Goal: Task Accomplishment & Management: Complete application form

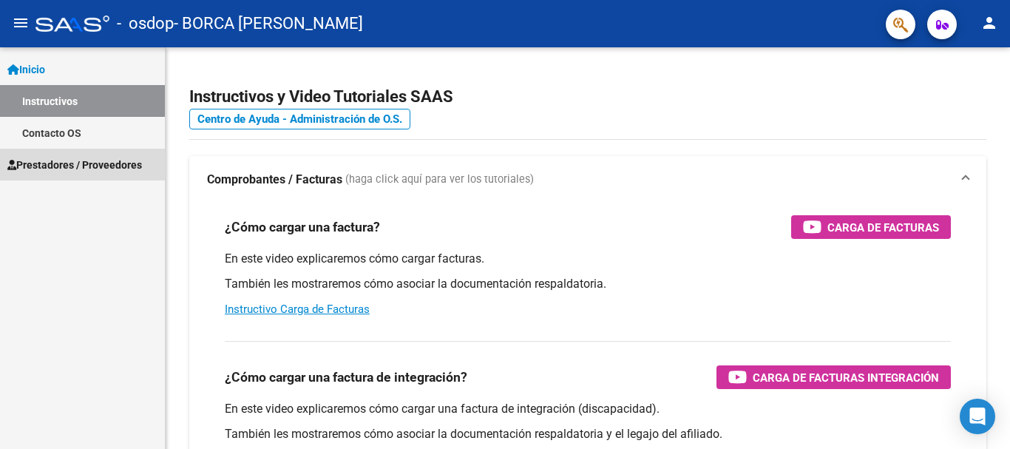
click at [93, 165] on span "Prestadores / Proveedores" at bounding box center [74, 165] width 135 height 16
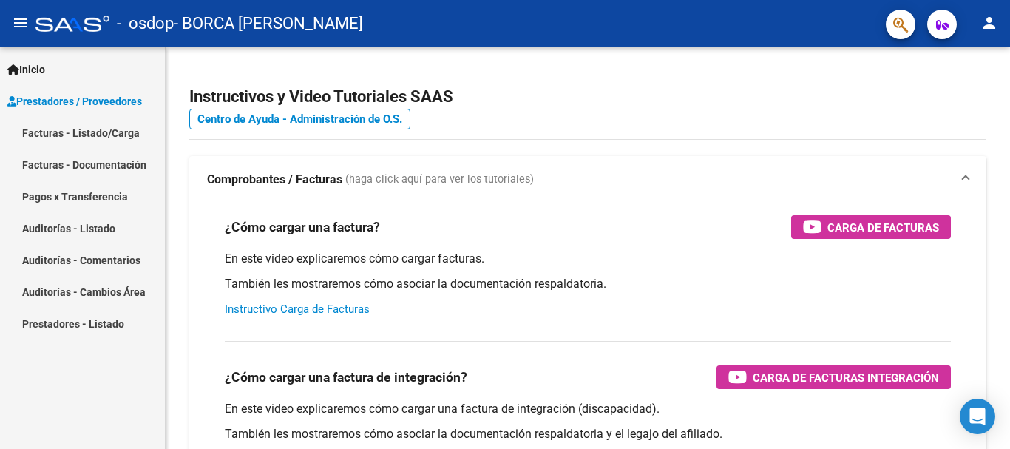
click at [98, 133] on link "Facturas - Listado/Carga" at bounding box center [82, 133] width 165 height 32
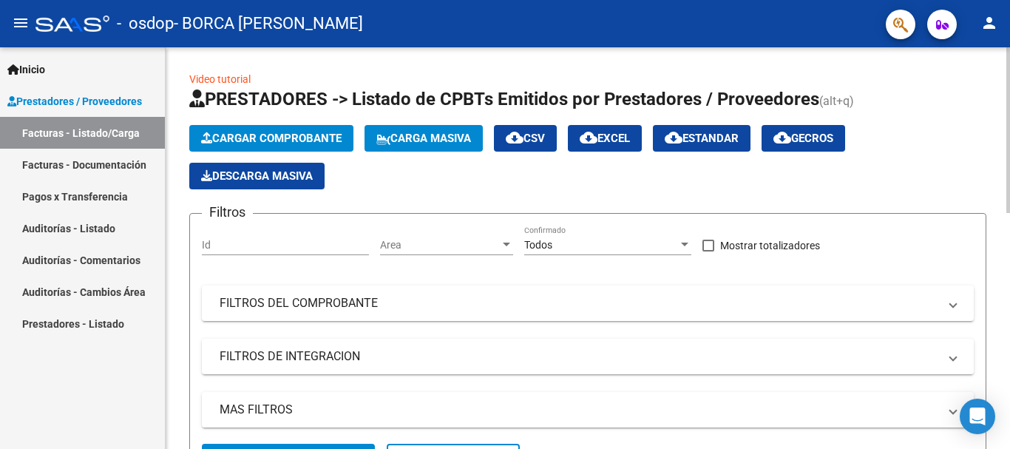
click at [285, 149] on button "Cargar Comprobante" at bounding box center [271, 138] width 164 height 27
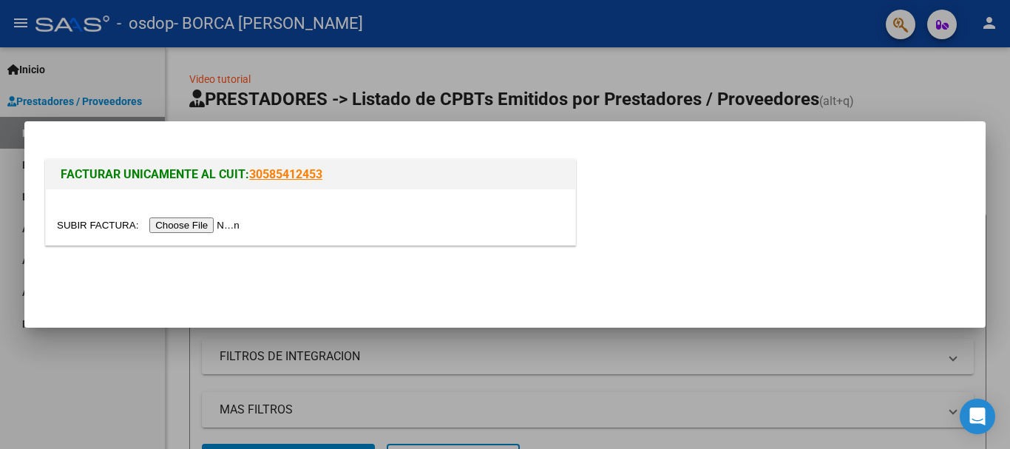
click at [228, 225] on input "file" at bounding box center [150, 225] width 187 height 16
click at [958, 85] on div at bounding box center [505, 224] width 1010 height 449
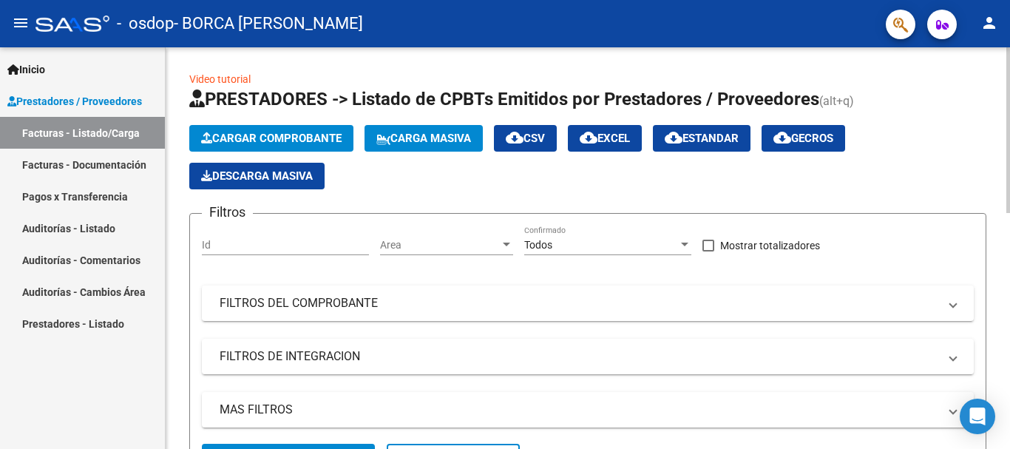
click at [302, 135] on span "Cargar Comprobante" at bounding box center [271, 138] width 140 height 13
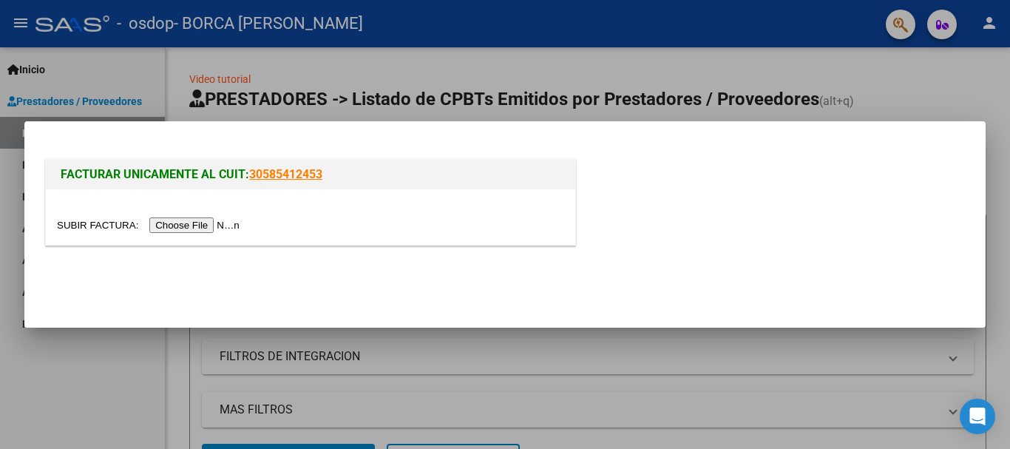
click at [244, 228] on input "file" at bounding box center [150, 225] width 187 height 16
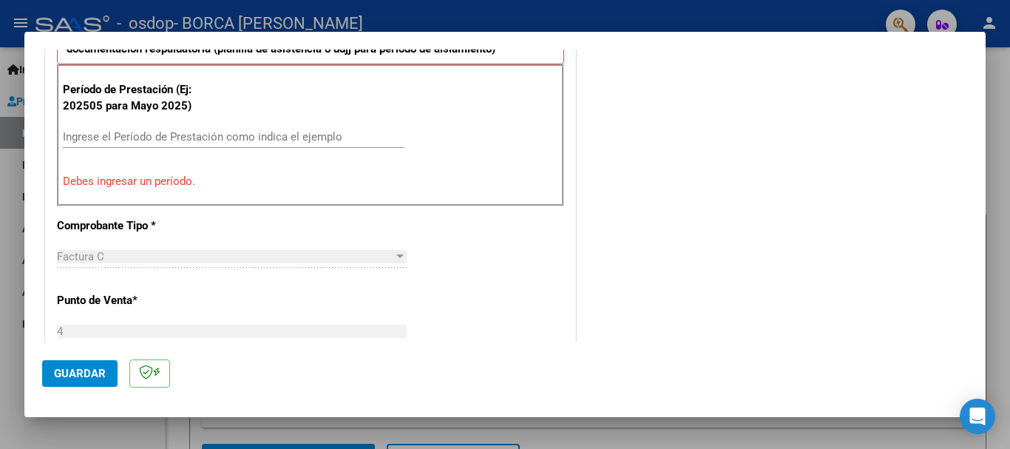
scroll to position [221, 0]
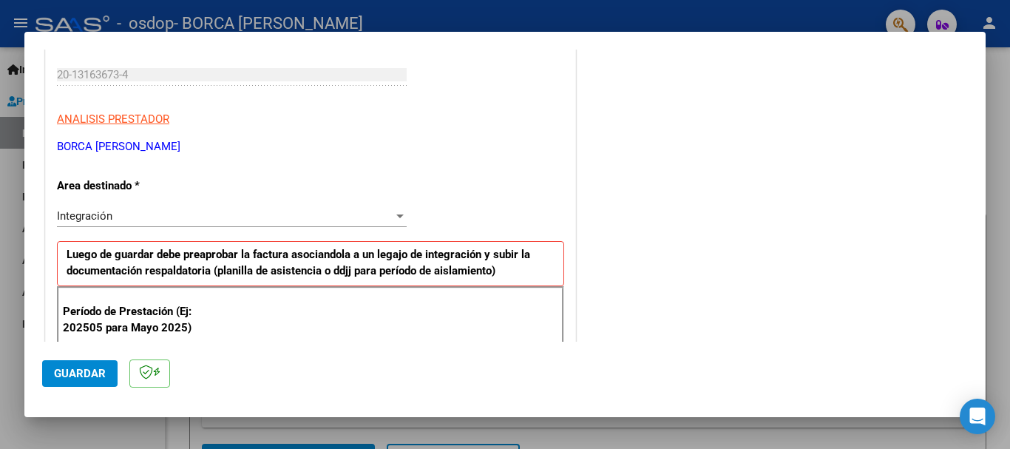
click at [396, 214] on div at bounding box center [399, 216] width 7 height 4
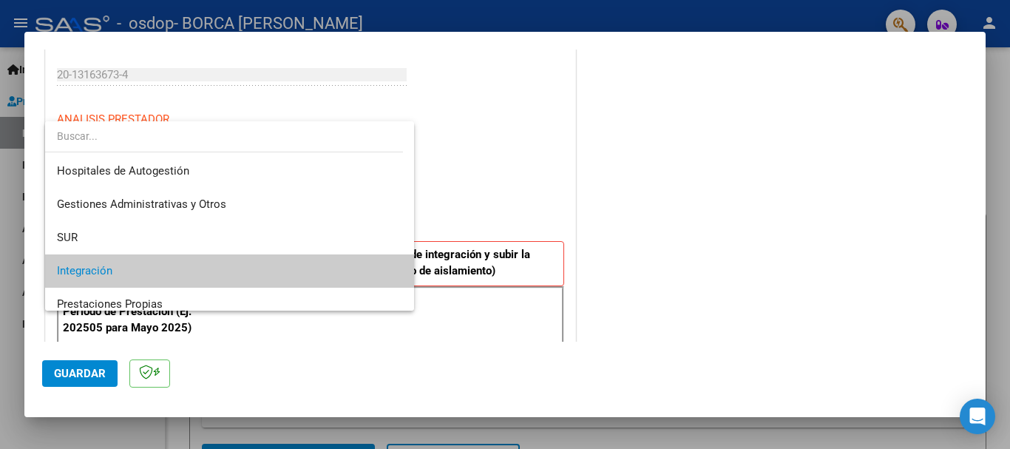
scroll to position [55, 0]
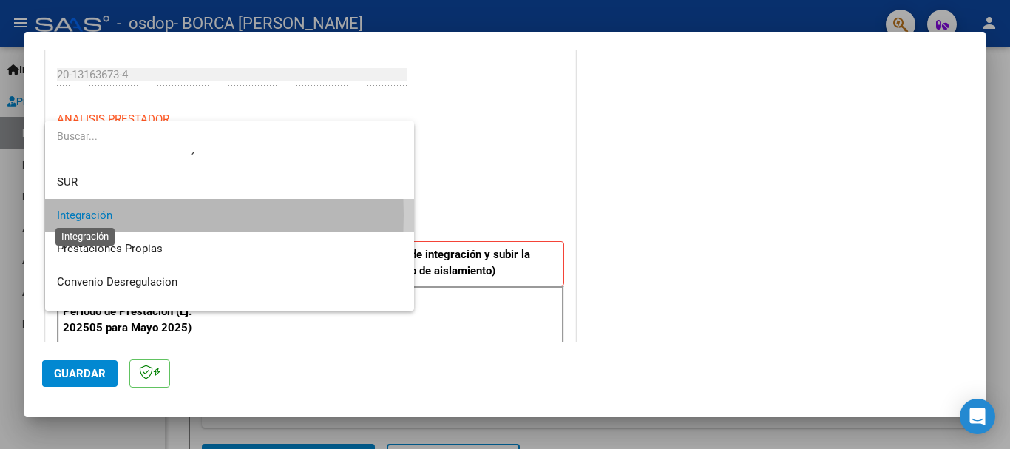
click at [75, 215] on span "Integración" at bounding box center [84, 214] width 55 height 13
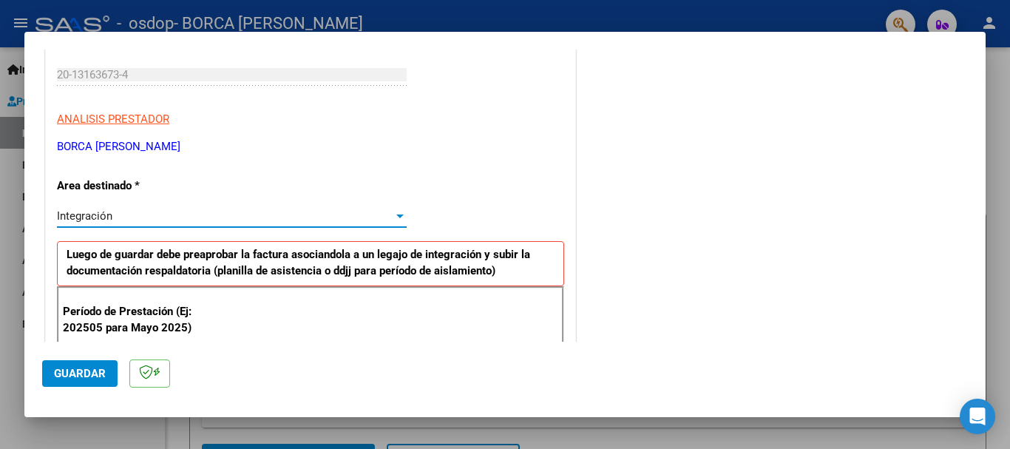
scroll to position [295, 0]
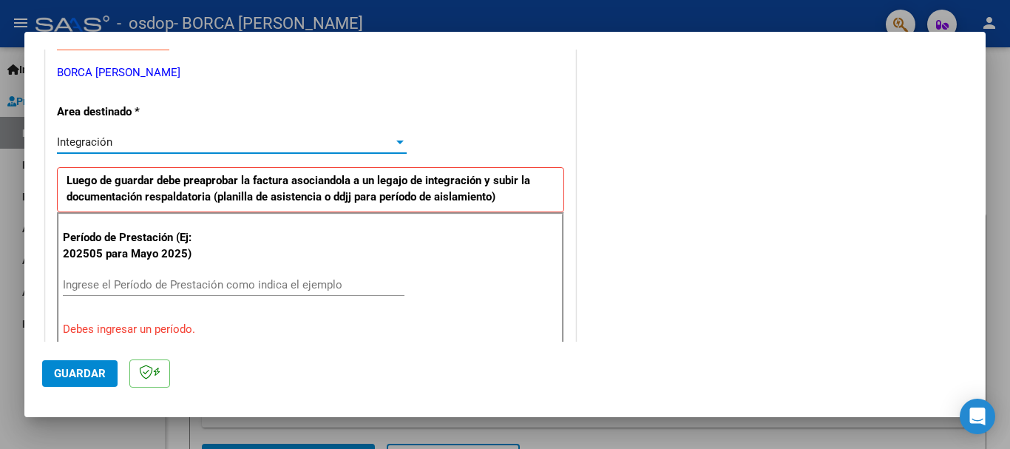
click at [339, 283] on input "Ingrese el Período de Prestación como indica el ejemplo" at bounding box center [233, 284] width 341 height 13
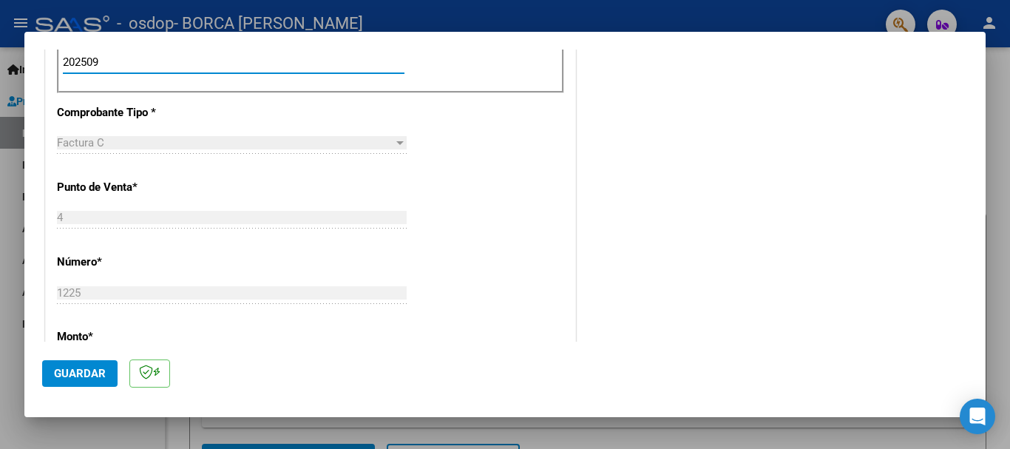
scroll to position [591, 0]
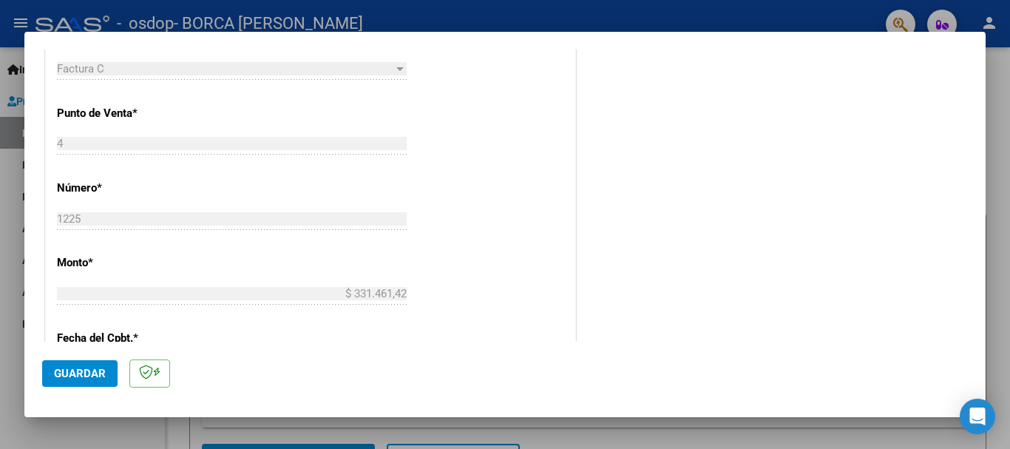
type input "202509"
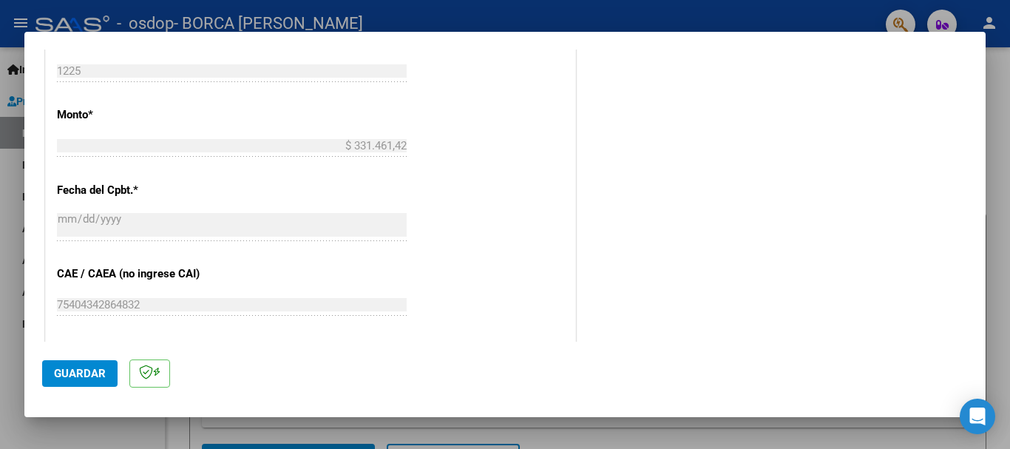
scroll to position [813, 0]
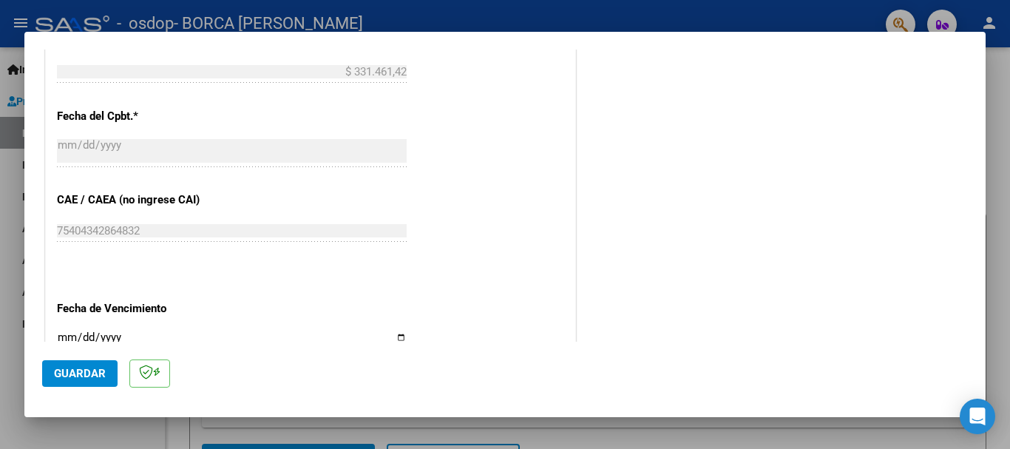
click at [396, 336] on input "Ingresar la fecha" at bounding box center [232, 343] width 350 height 24
type input "[DATE]"
click at [81, 371] on span "Guardar" at bounding box center [80, 373] width 52 height 13
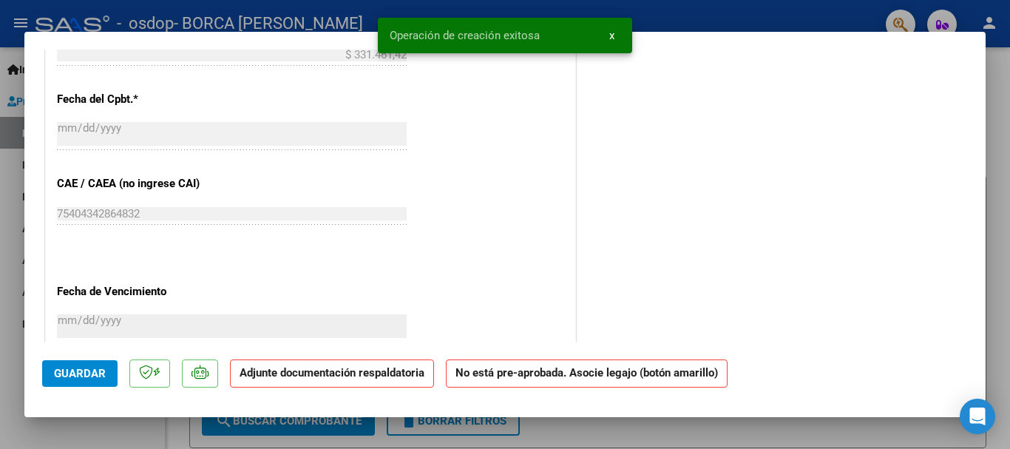
scroll to position [0, 0]
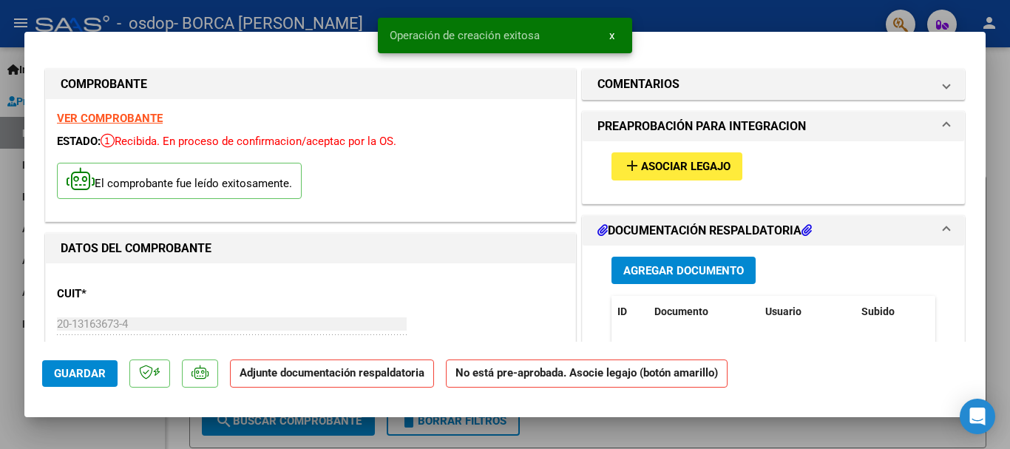
click at [641, 163] on span "Asociar Legajo" at bounding box center [685, 166] width 89 height 13
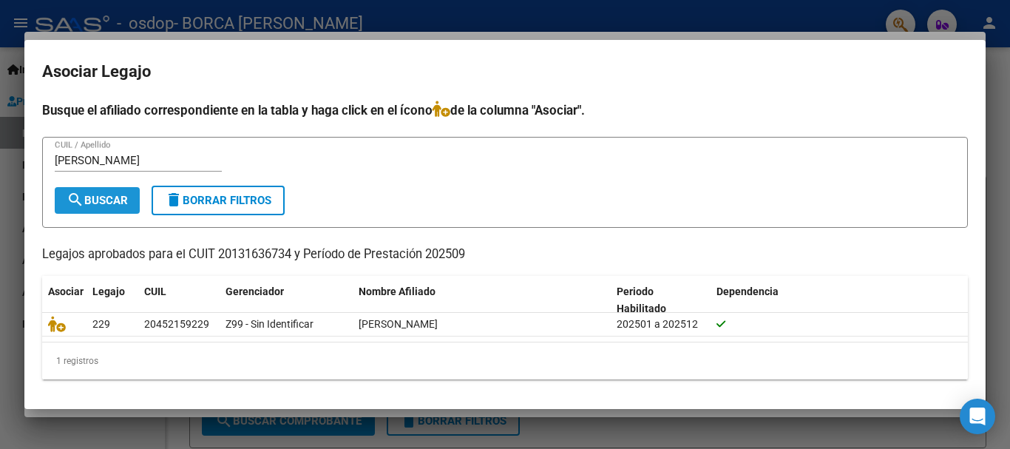
click at [93, 207] on button "search Buscar" at bounding box center [97, 200] width 85 height 27
drag, startPoint x: 115, startPoint y: 163, endPoint x: 38, endPoint y: 155, distance: 78.0
click at [38, 155] on mat-dialog-content "Busque el afiliado correspondiente en la tabla y haga click en el ícono de la c…" at bounding box center [504, 246] width 961 height 290
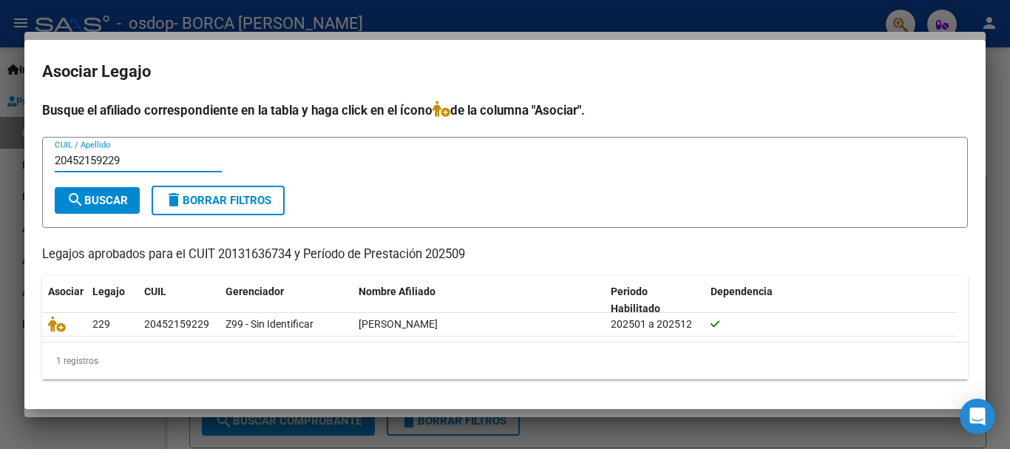
type input "20452159229"
click at [99, 200] on span "search Buscar" at bounding box center [97, 200] width 61 height 13
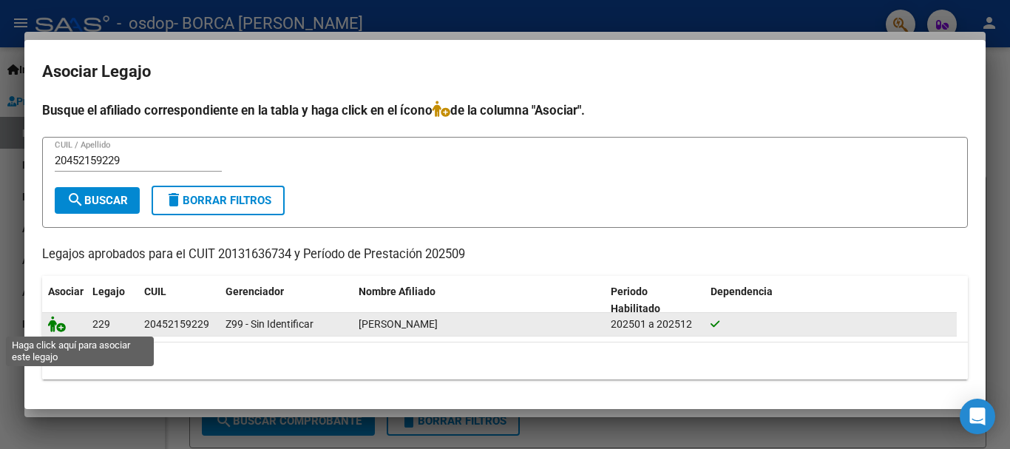
click at [58, 330] on icon at bounding box center [57, 324] width 18 height 16
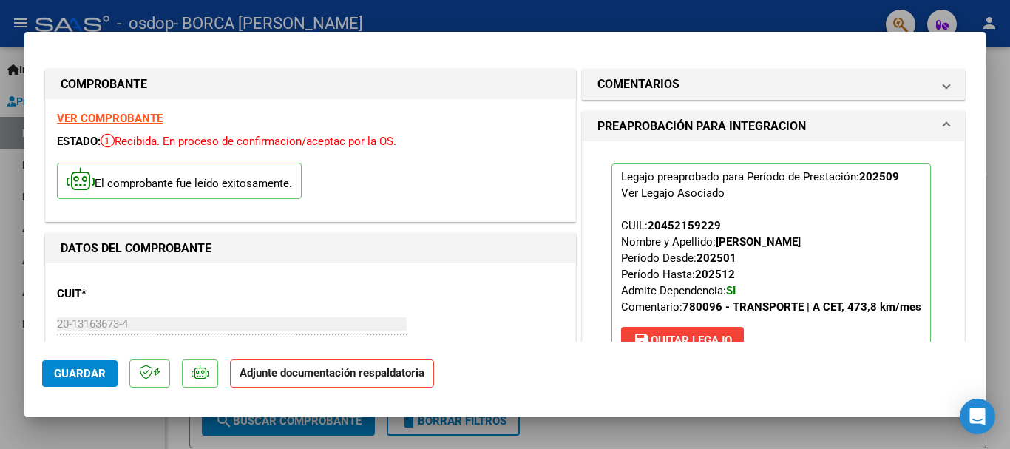
click at [322, 373] on strong "Adjunte documentación respaldatoria" at bounding box center [331, 372] width 185 height 13
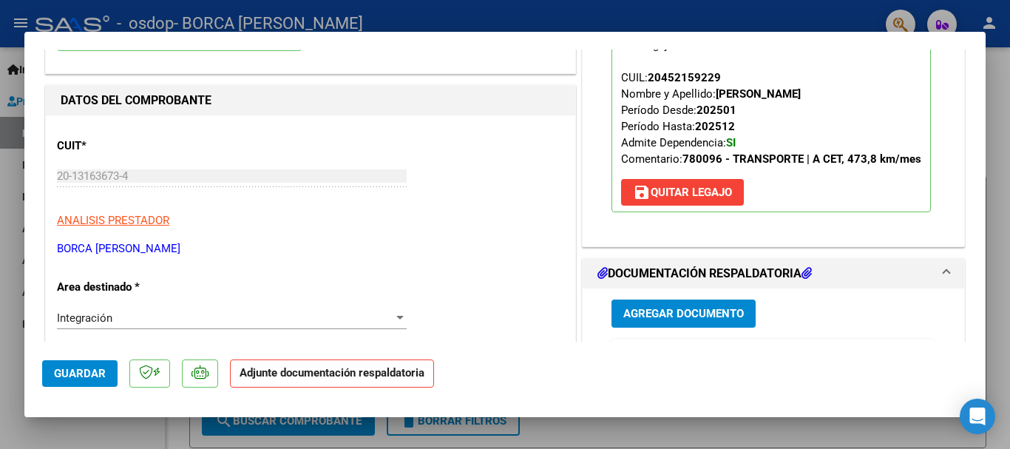
scroll to position [222, 0]
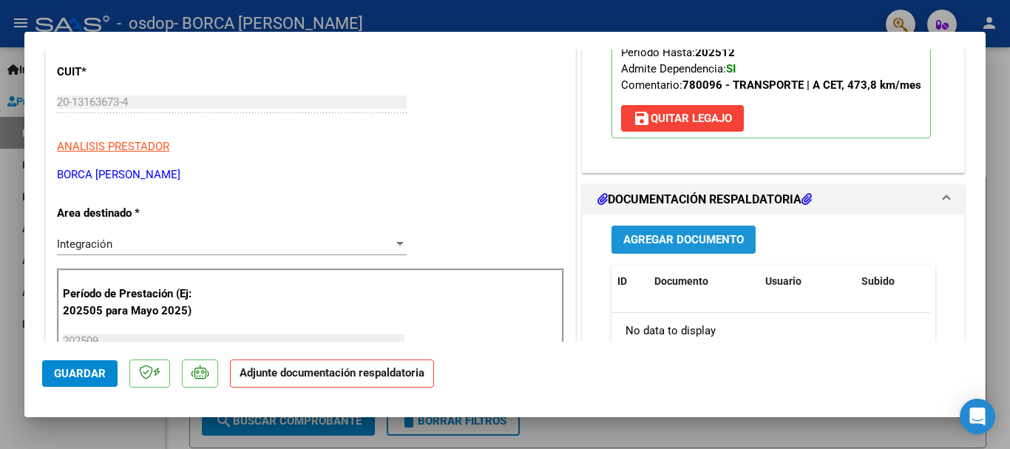
click at [668, 247] on span "Agregar Documento" at bounding box center [683, 240] width 120 height 13
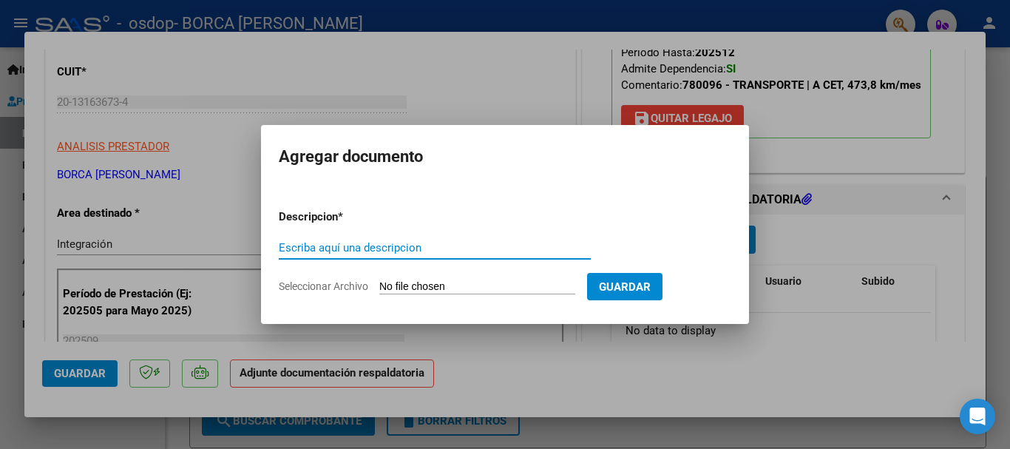
click at [789, 361] on div at bounding box center [505, 224] width 1010 height 449
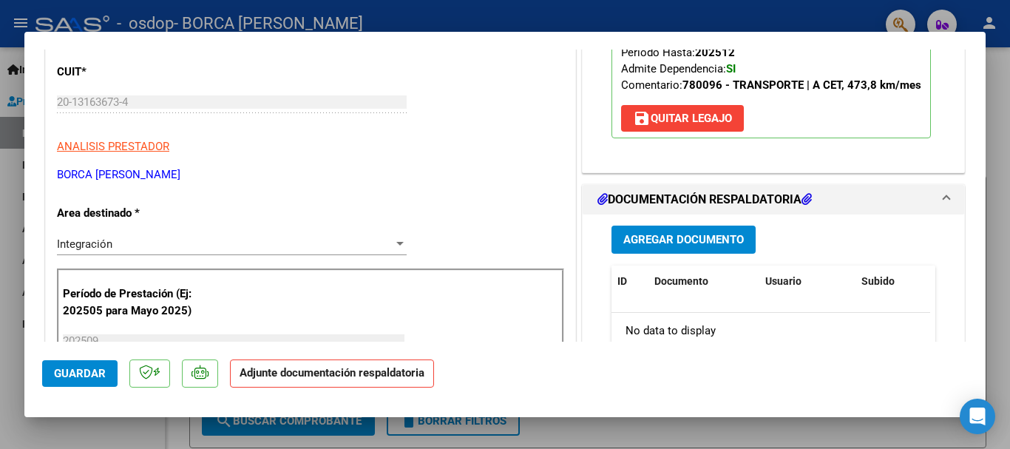
click at [744, 208] on h1 "DOCUMENTACIÓN RESPALDATORIA" at bounding box center [704, 200] width 214 height 18
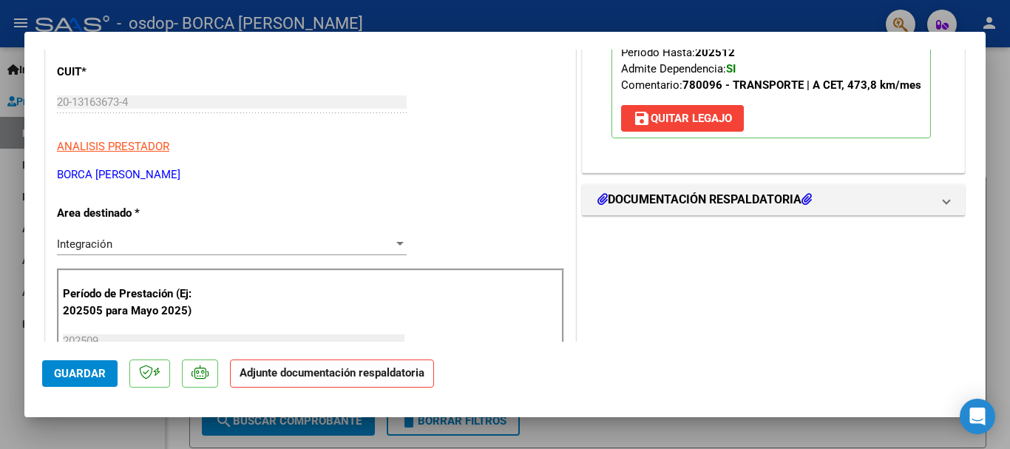
scroll to position [296, 0]
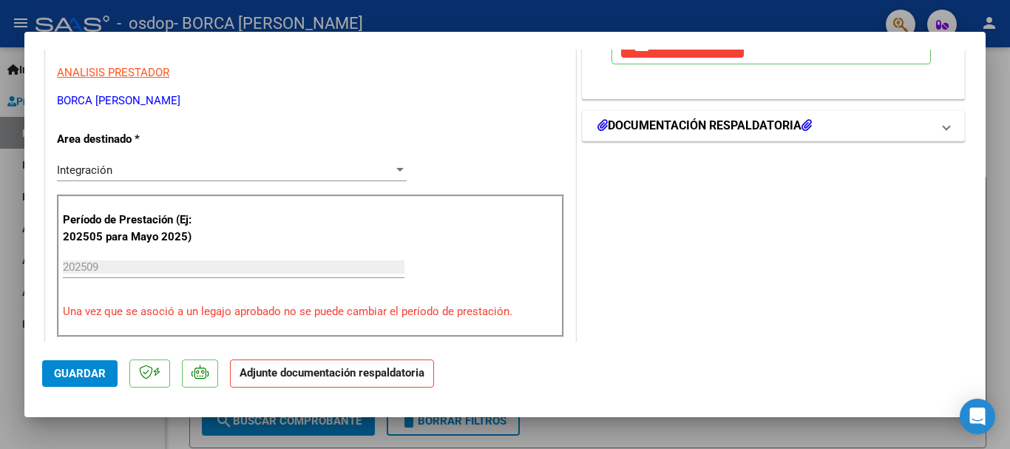
click at [938, 140] on mat-expansion-panel-header "DOCUMENTACIÓN RESPALDATORIA" at bounding box center [772, 126] width 381 height 30
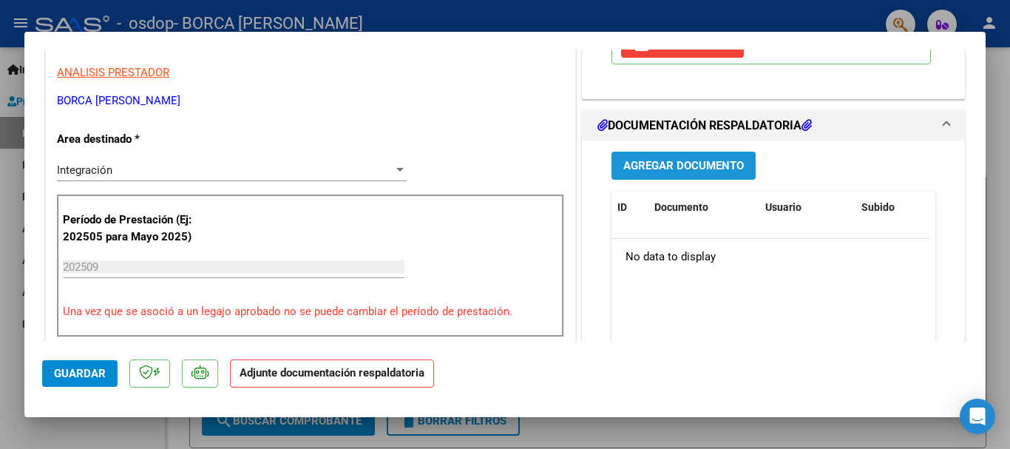
click at [638, 173] on span "Agregar Documento" at bounding box center [683, 166] width 120 height 13
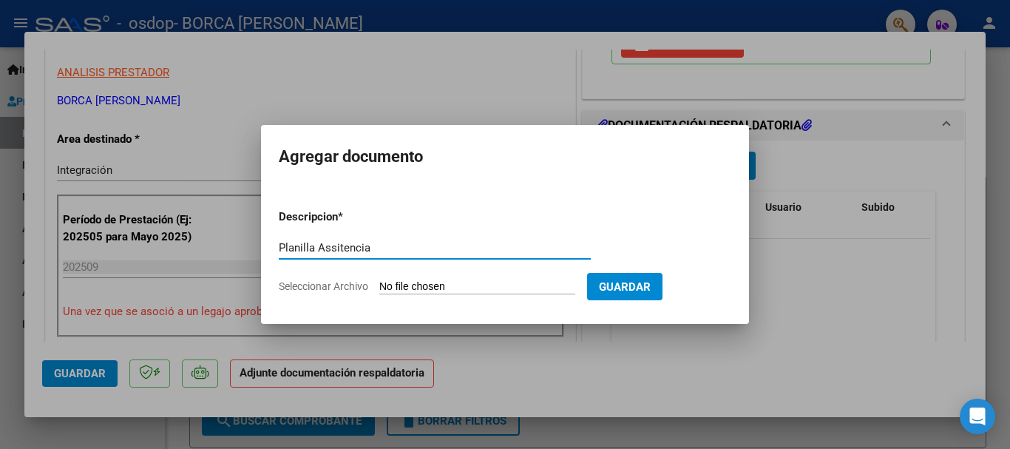
type input "Planilla Assitencia"
click at [466, 285] on input "Seleccionar Archivo" at bounding box center [477, 287] width 196 height 14
type input "C:\fakepath\Planilla Asist0001.pdf"
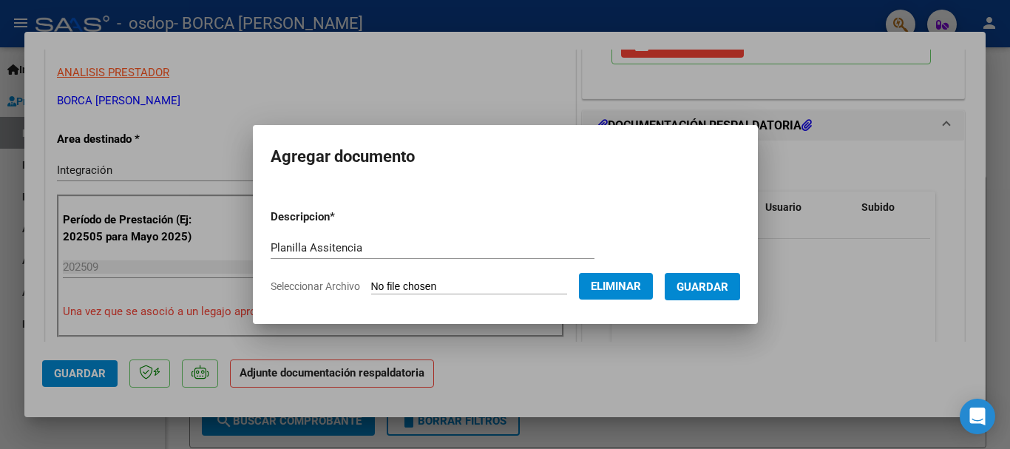
click at [707, 288] on span "Guardar" at bounding box center [702, 286] width 52 height 13
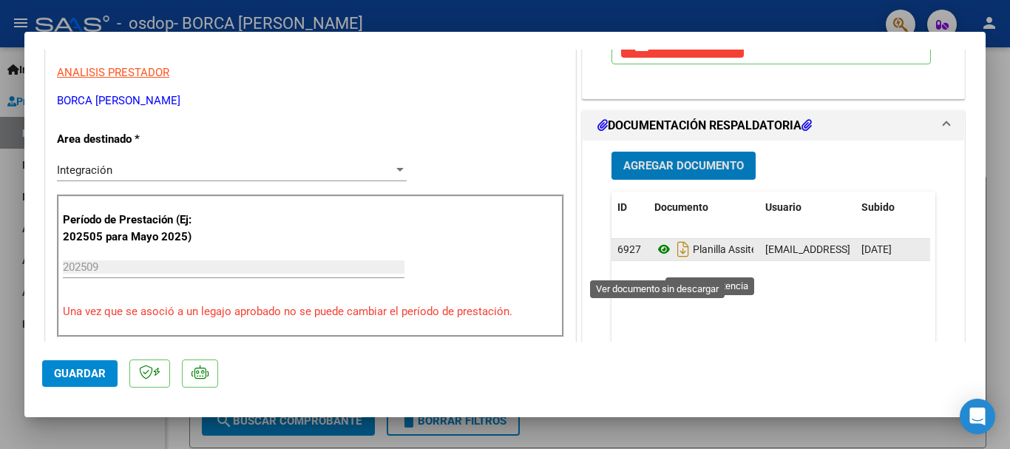
click at [654, 258] on icon at bounding box center [663, 249] width 19 height 18
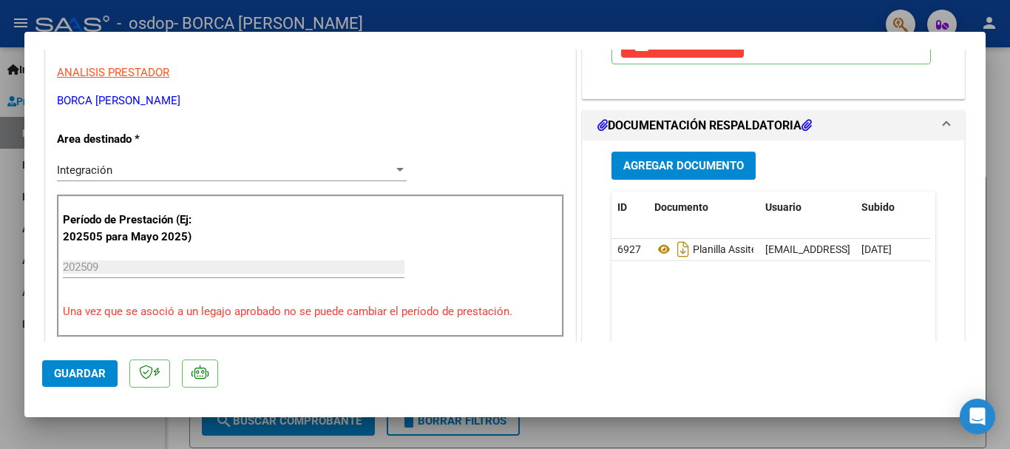
click at [943, 135] on span at bounding box center [946, 126] width 6 height 18
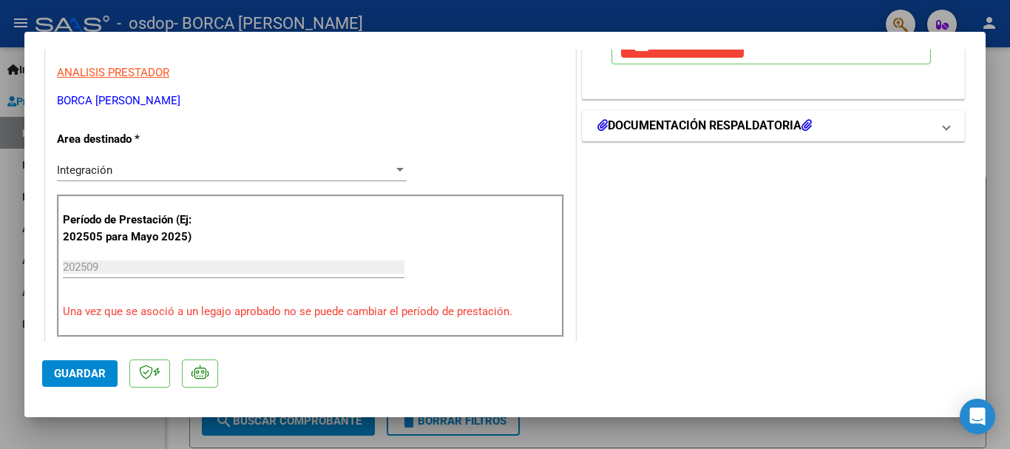
click at [943, 135] on span at bounding box center [946, 126] width 6 height 18
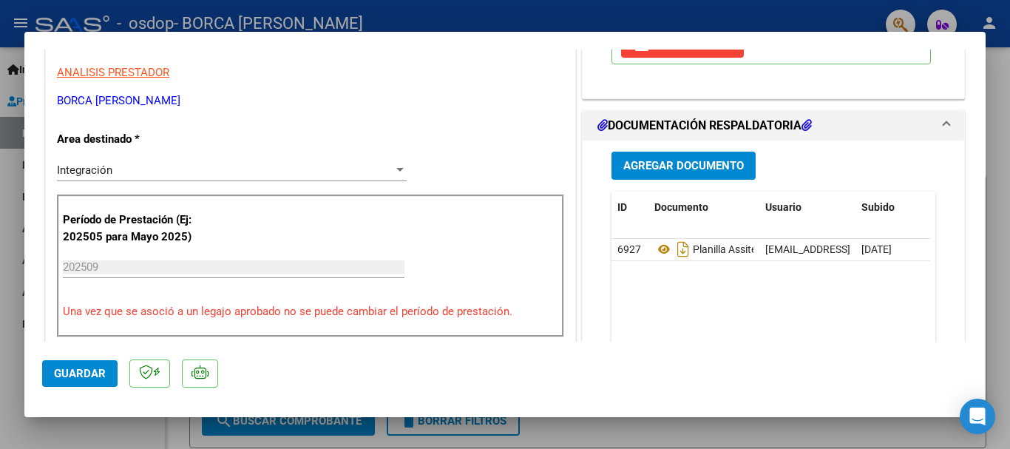
click at [772, 135] on h1 "DOCUMENTACIÓN RESPALDATORIA" at bounding box center [704, 126] width 214 height 18
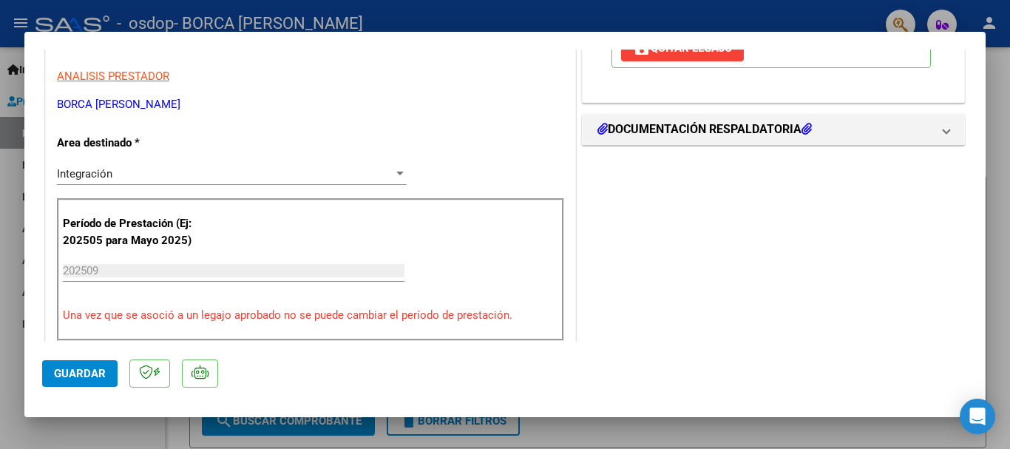
scroll to position [218, 0]
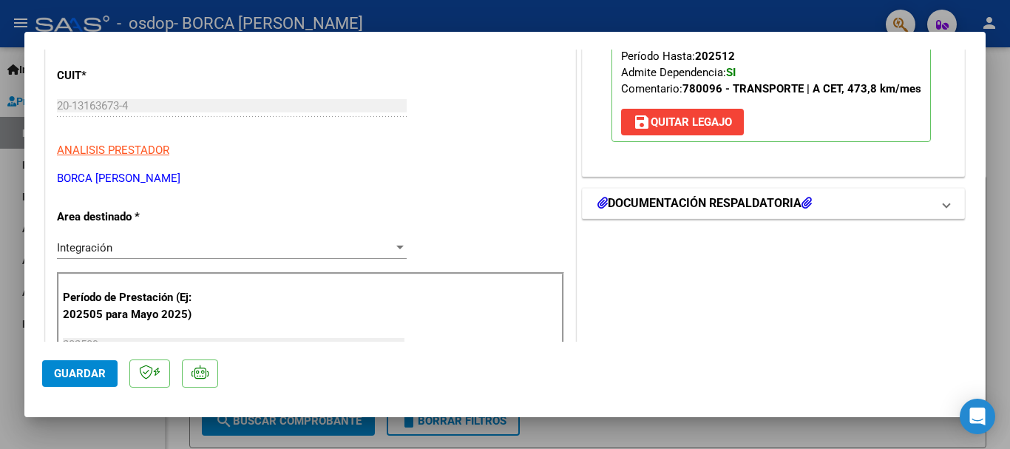
click at [687, 212] on h1 "DOCUMENTACIÓN RESPALDATORIA" at bounding box center [704, 203] width 214 height 18
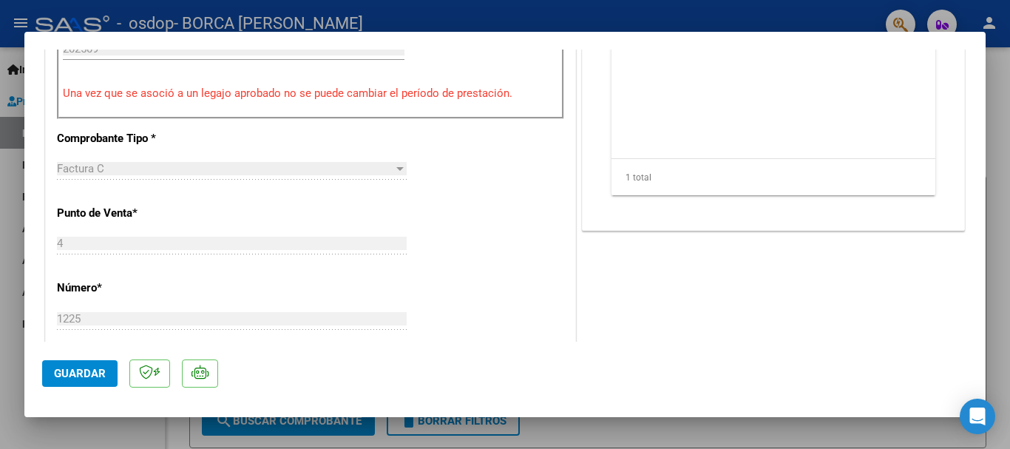
scroll to position [292, 0]
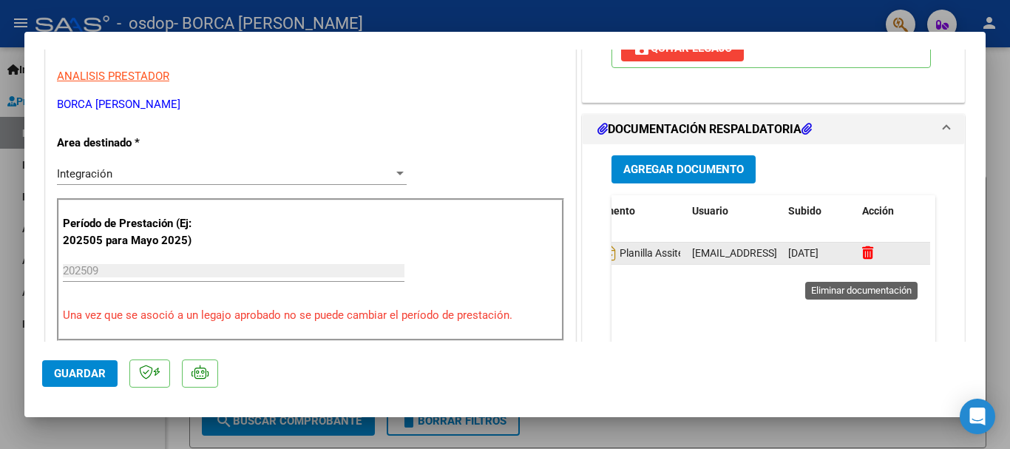
click at [862, 259] on icon at bounding box center [867, 252] width 11 height 14
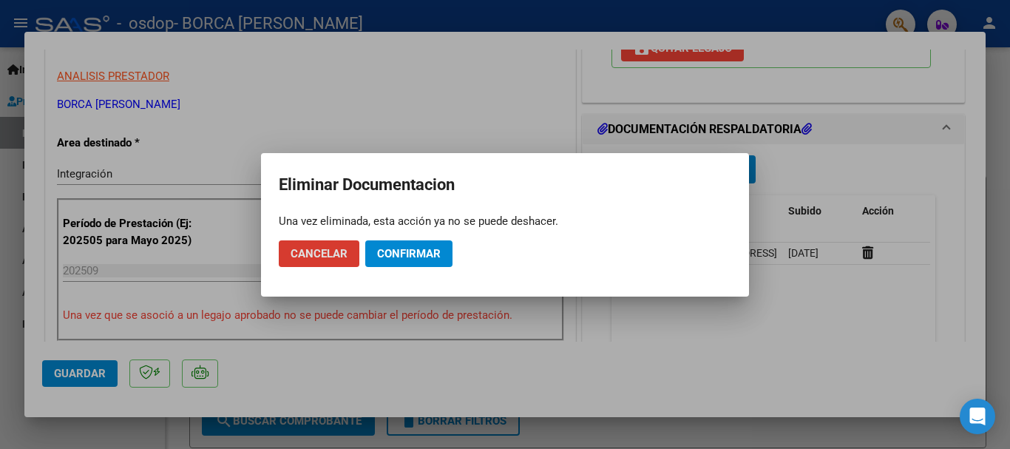
click at [302, 254] on span "Cancelar" at bounding box center [318, 253] width 57 height 13
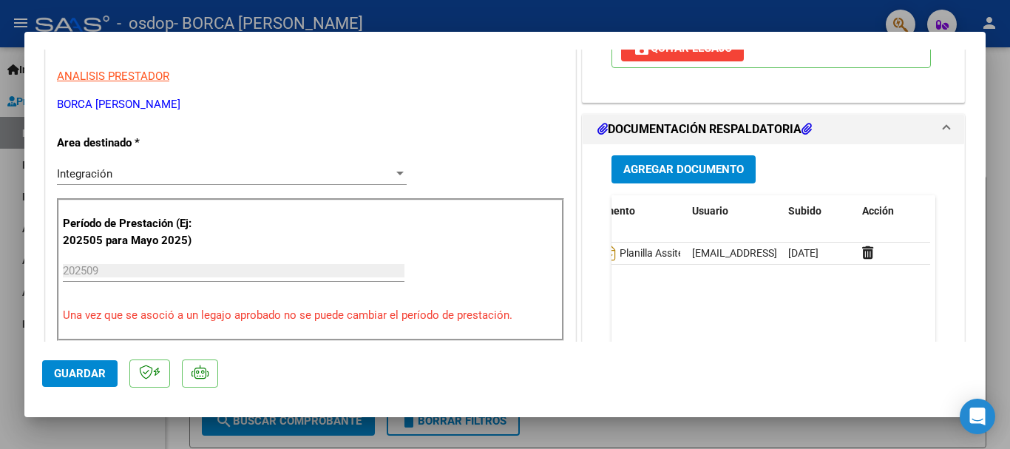
click at [758, 138] on h1 "DOCUMENTACIÓN RESPALDATORIA" at bounding box center [704, 129] width 214 height 18
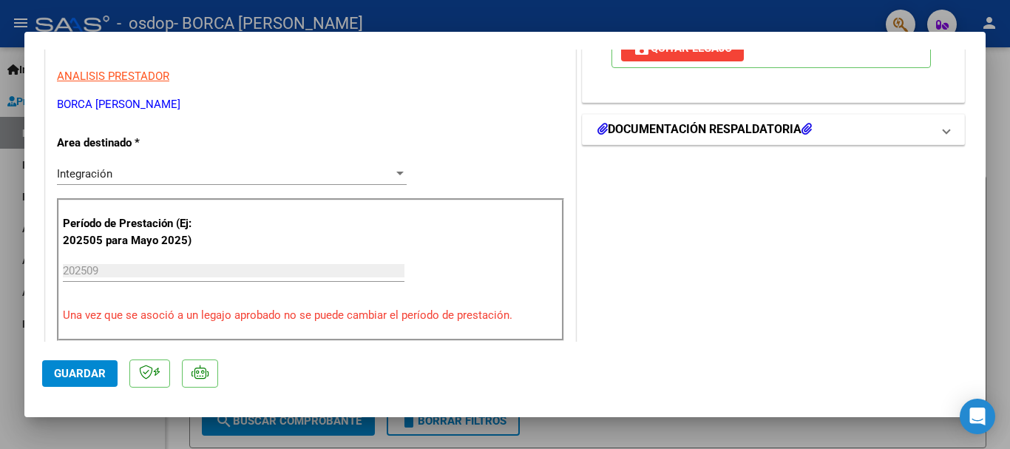
click at [943, 138] on span at bounding box center [946, 129] width 6 height 18
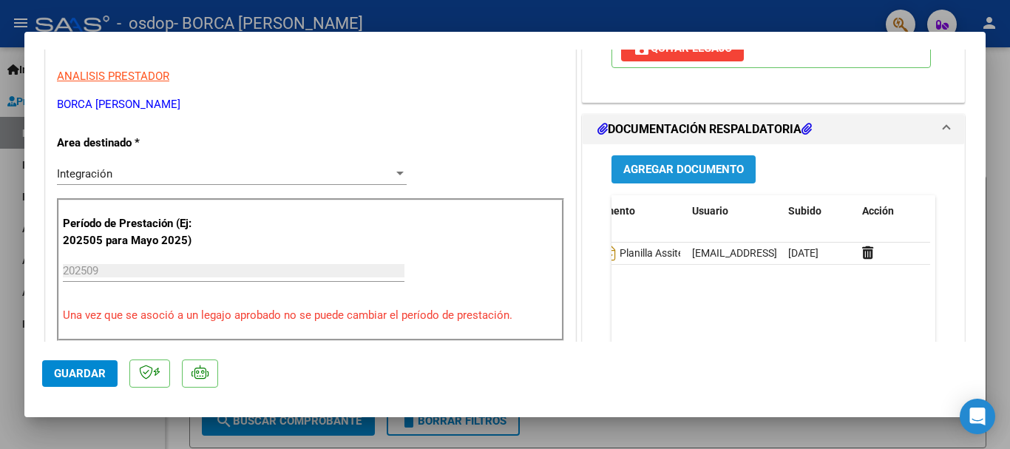
click at [661, 177] on span "Agregar Documento" at bounding box center [683, 169] width 120 height 13
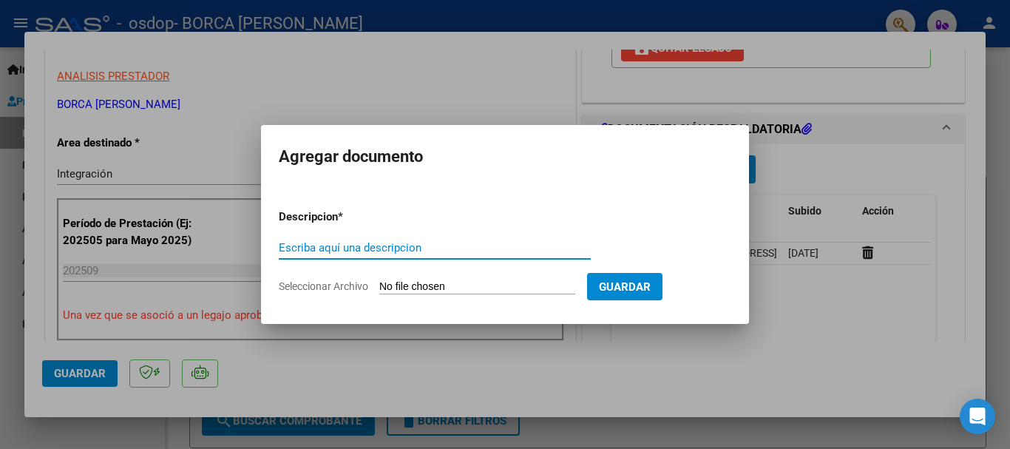
click at [460, 247] on input "Escriba aquí una descripcion" at bounding box center [435, 247] width 312 height 13
type input "Planillas Asit."
click at [444, 287] on input "Seleccionar Archivo" at bounding box center [477, 287] width 196 height 14
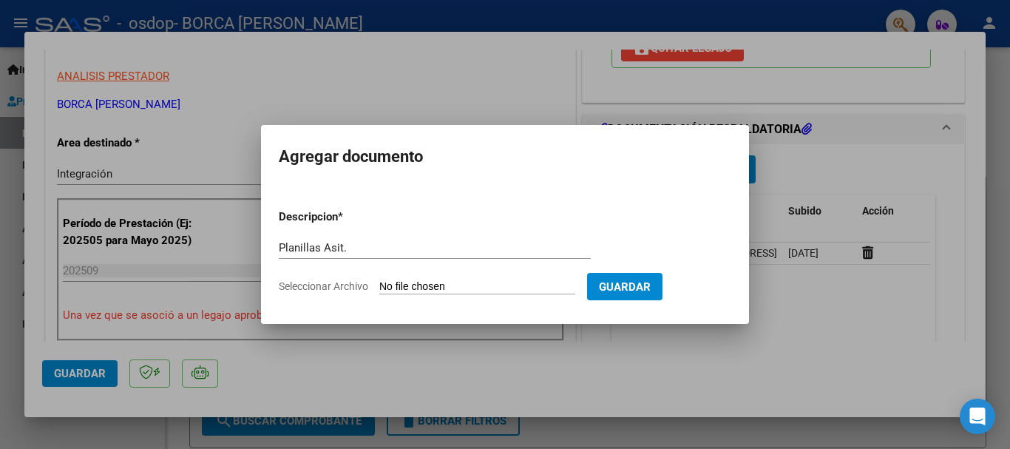
type input "C:\fakepath\Planilla Assit.0001.pdf"
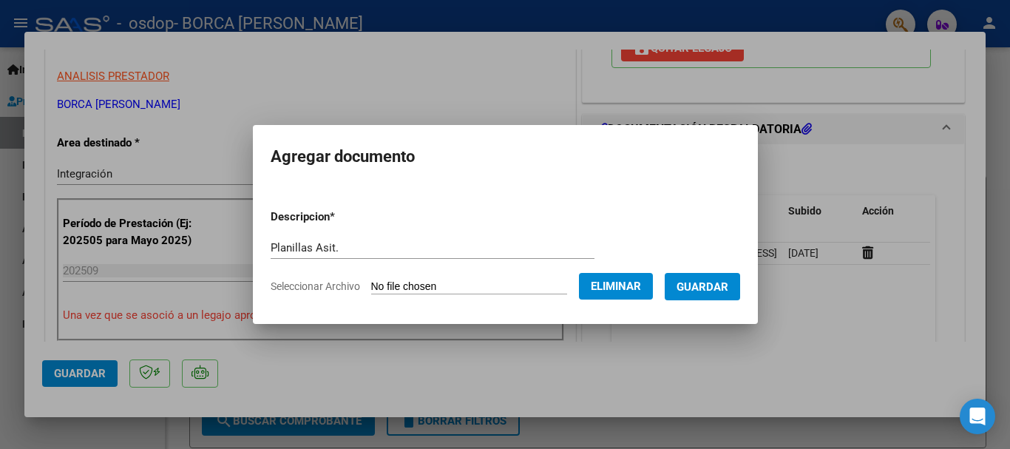
click at [711, 286] on span "Guardar" at bounding box center [702, 286] width 52 height 13
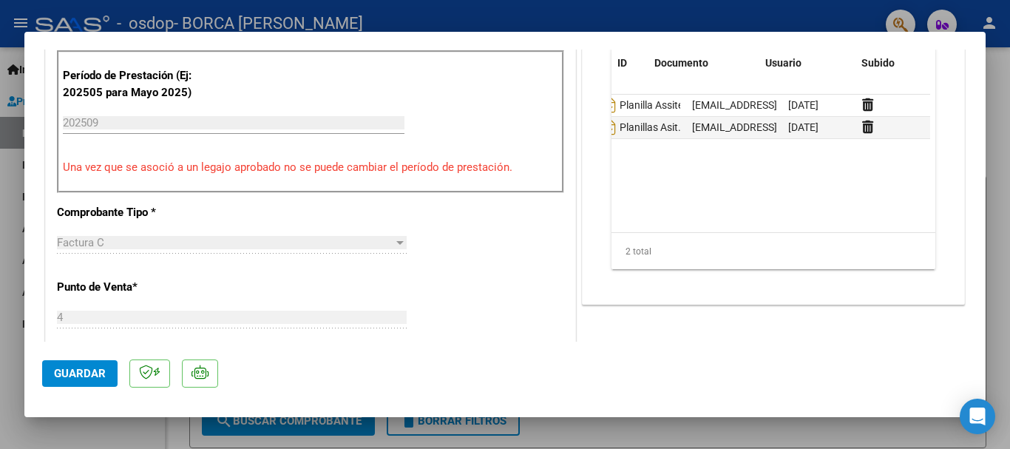
scroll to position [0, 0]
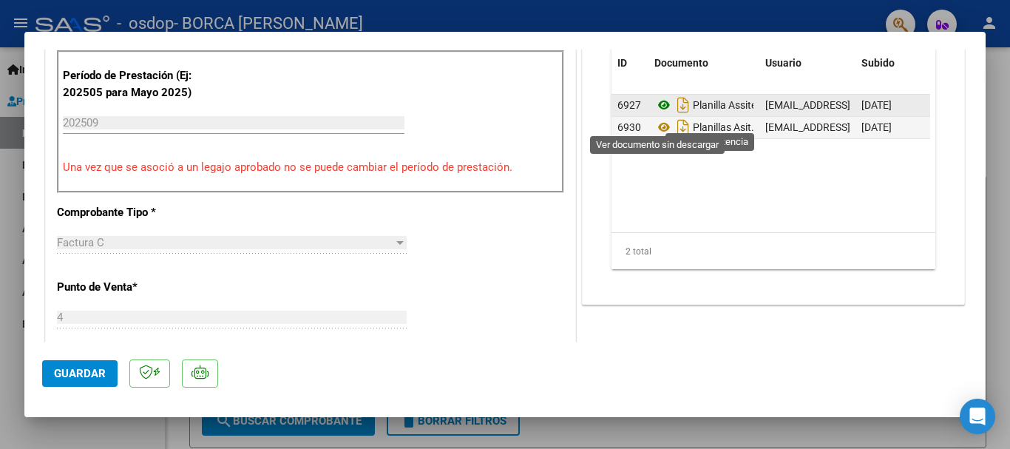
click at [654, 114] on icon at bounding box center [663, 105] width 19 height 18
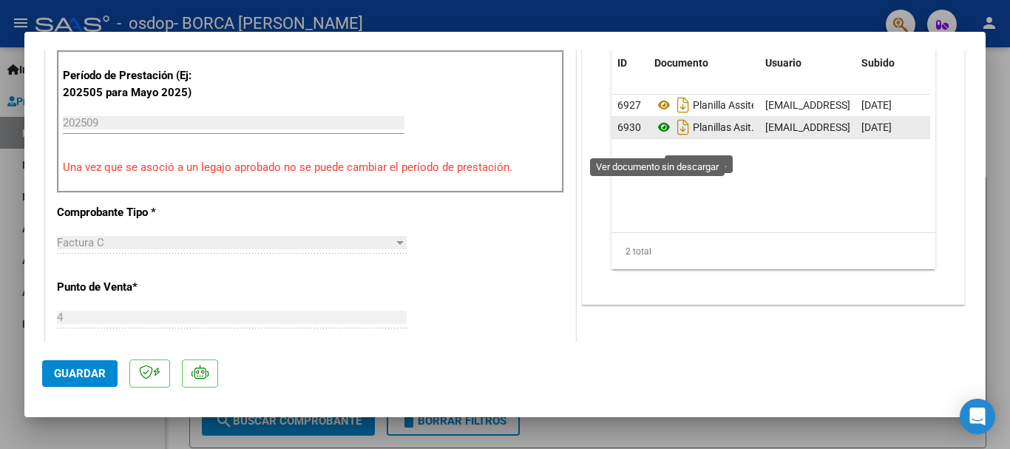
click at [657, 136] on icon at bounding box center [663, 127] width 19 height 18
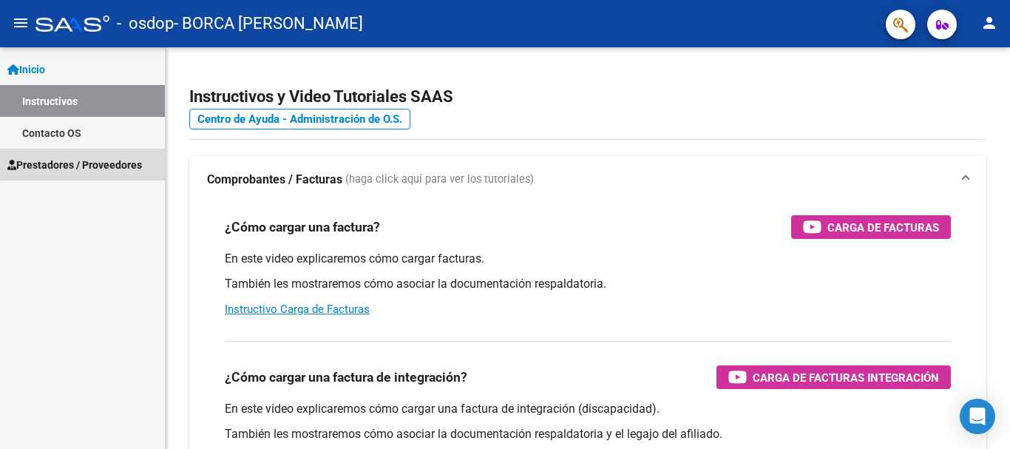
click at [110, 160] on span "Prestadores / Proveedores" at bounding box center [74, 165] width 135 height 16
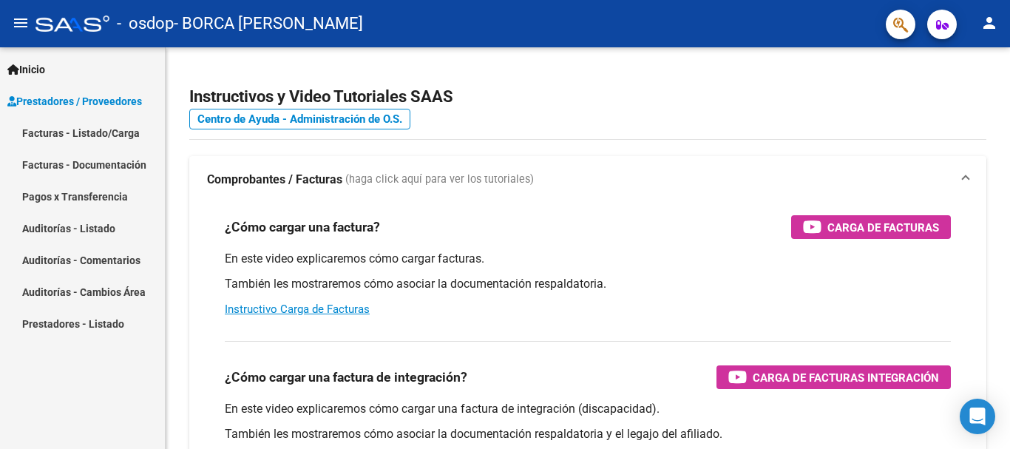
click at [91, 136] on link "Facturas - Listado/Carga" at bounding box center [82, 133] width 165 height 32
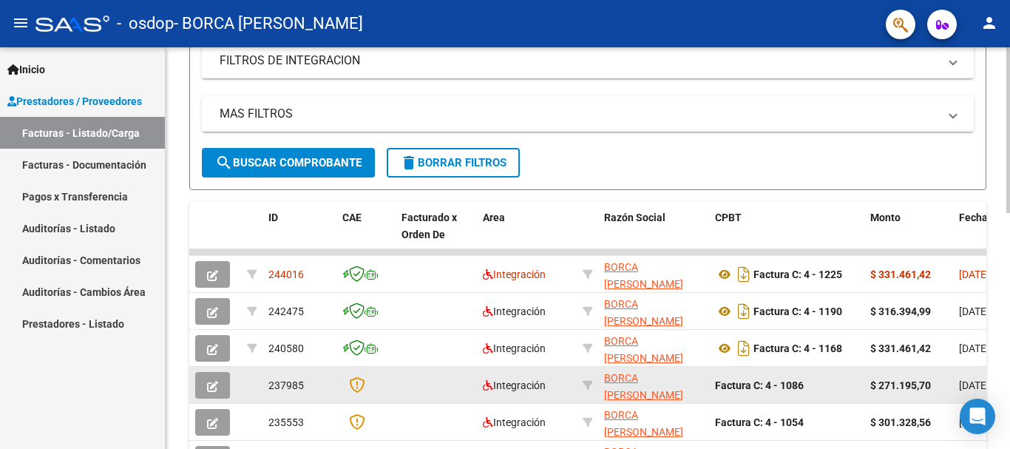
scroll to position [370, 0]
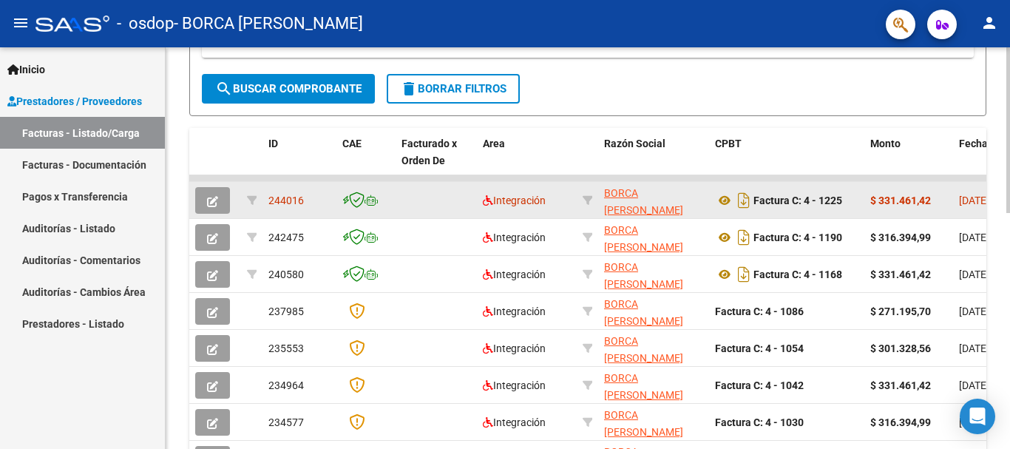
click at [219, 204] on button "button" at bounding box center [212, 200] width 35 height 27
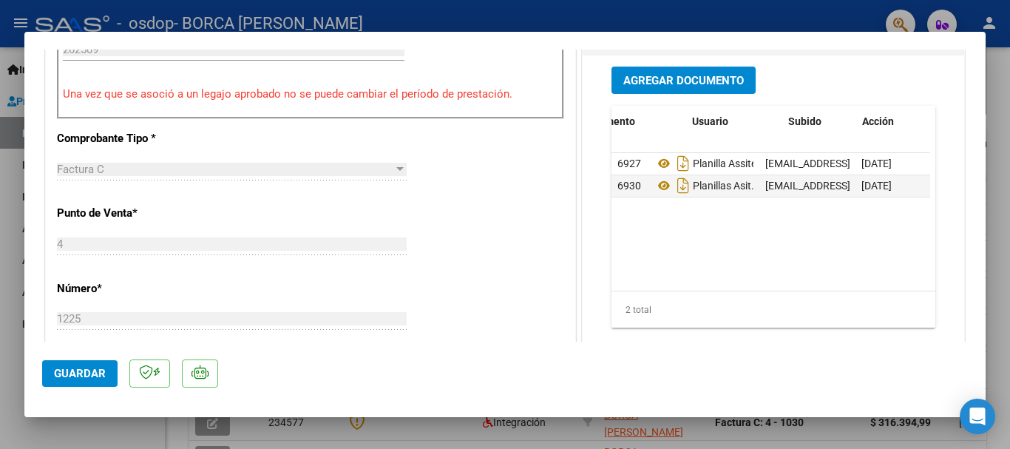
scroll to position [0, 73]
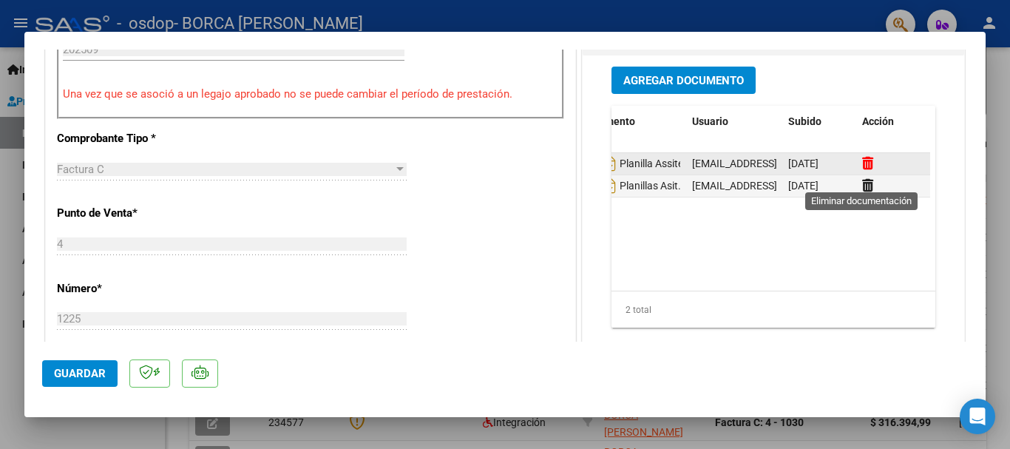
click at [862, 170] on icon at bounding box center [867, 163] width 11 height 14
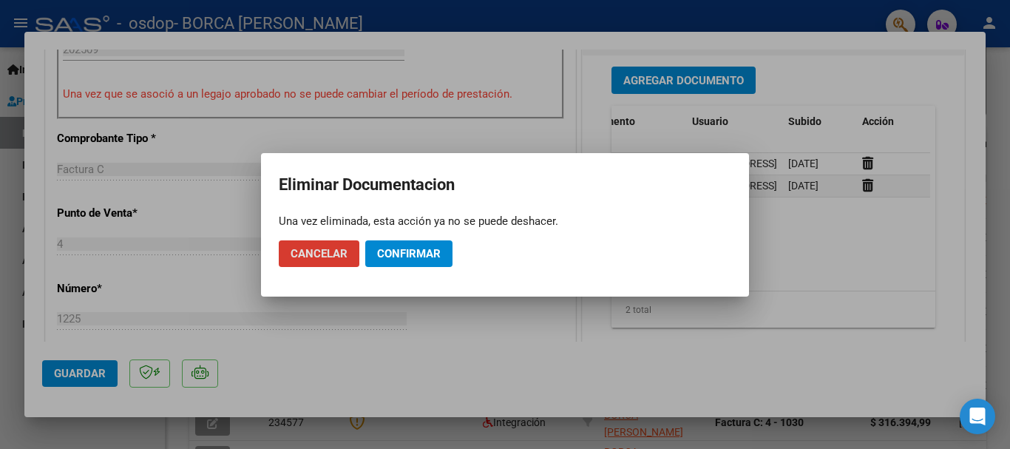
click at [410, 251] on span "Confirmar" at bounding box center [409, 253] width 64 height 13
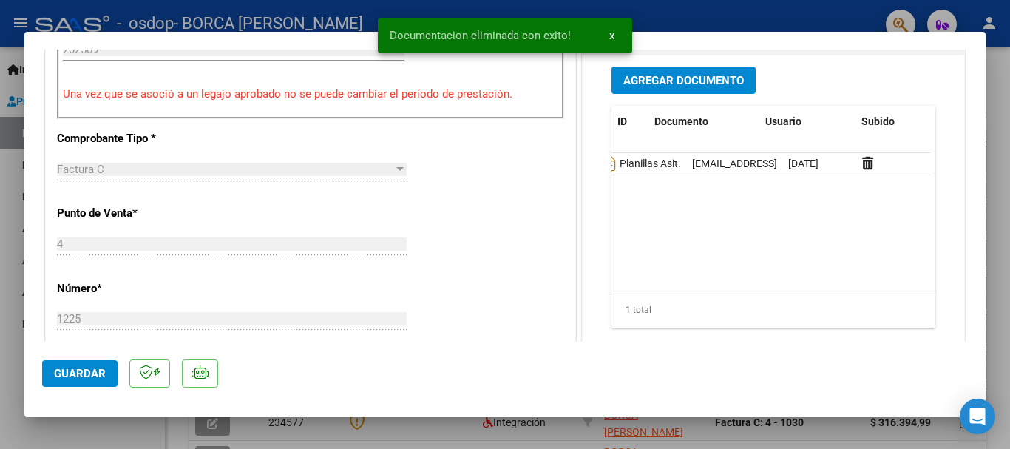
scroll to position [0, 0]
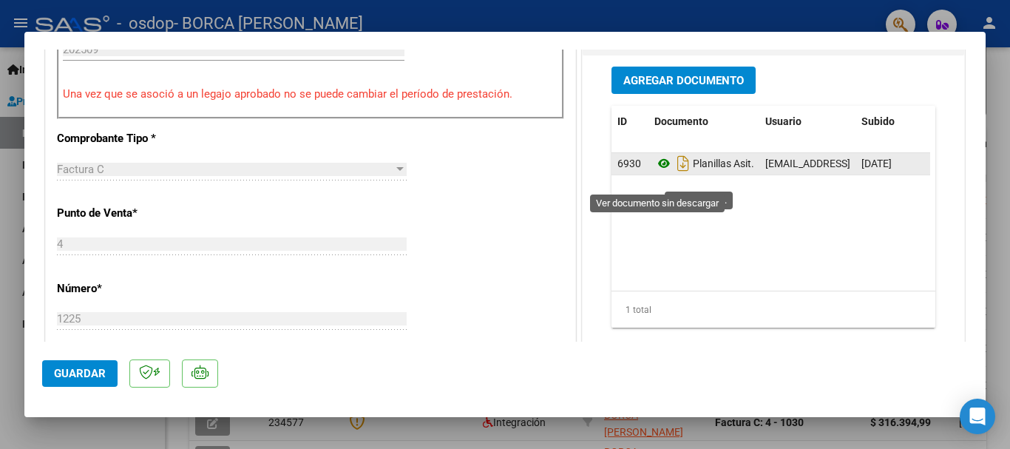
click at [657, 172] on icon at bounding box center [663, 163] width 19 height 18
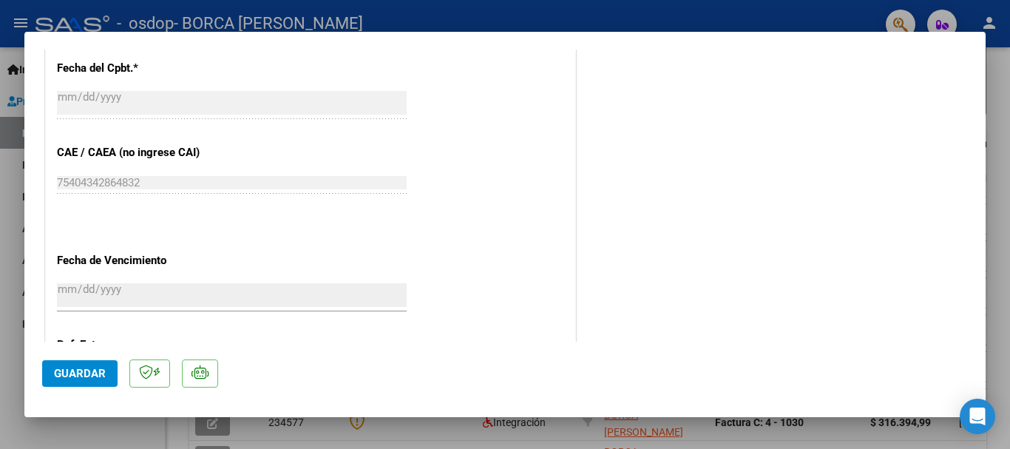
scroll to position [976, 0]
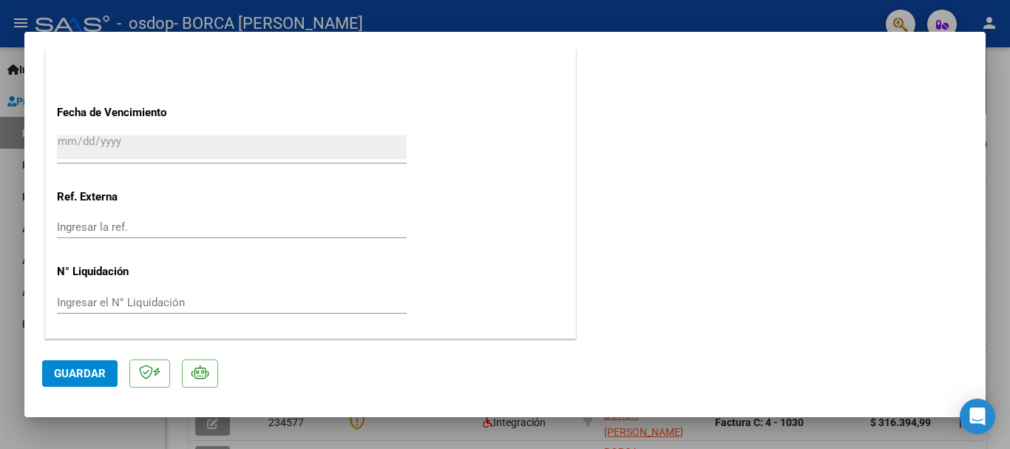
click at [66, 380] on button "Guardar" at bounding box center [79, 373] width 75 height 27
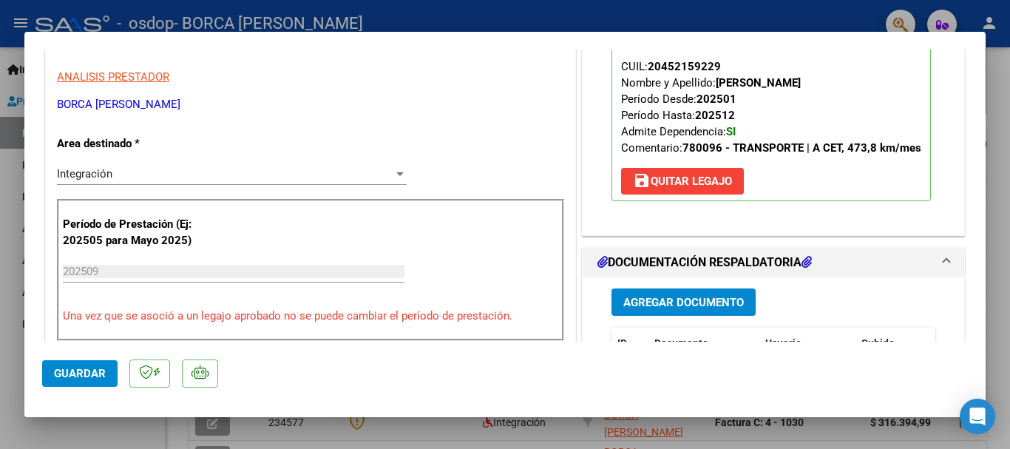
scroll to position [0, 0]
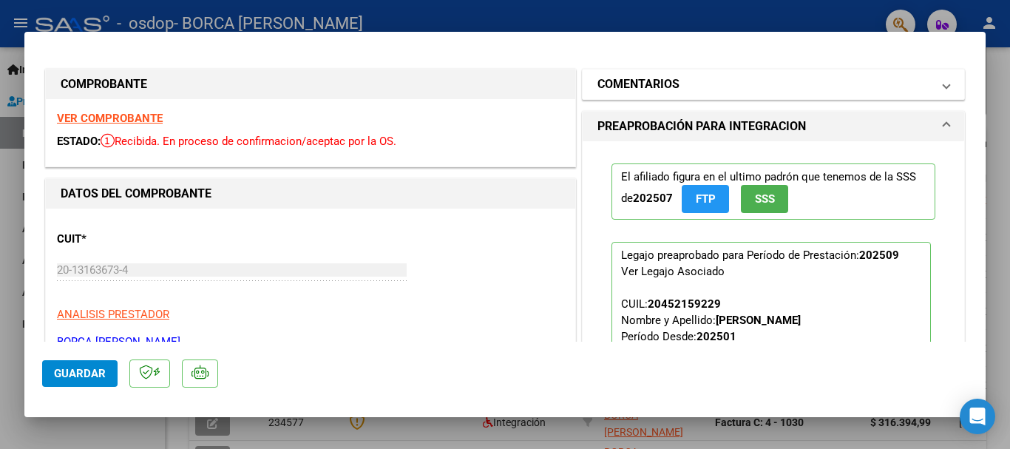
click at [943, 85] on span at bounding box center [946, 84] width 6 height 18
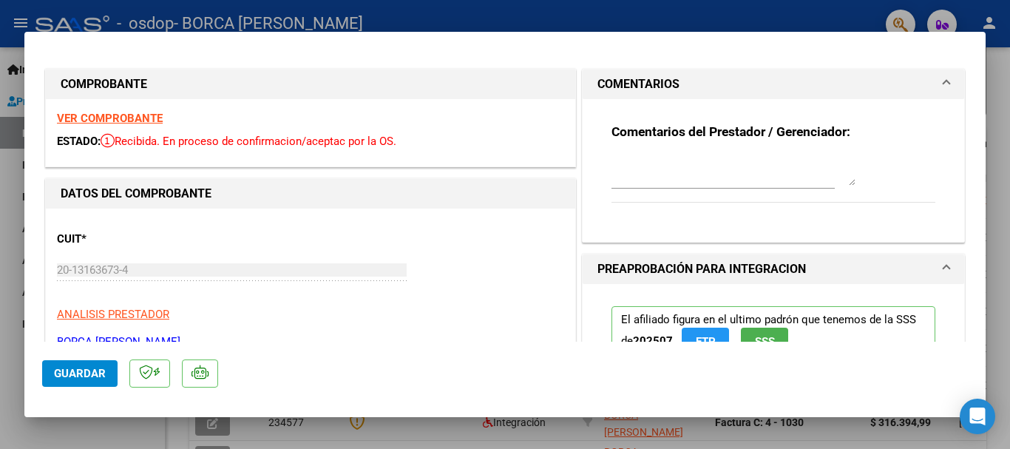
click at [943, 85] on span at bounding box center [946, 84] width 6 height 18
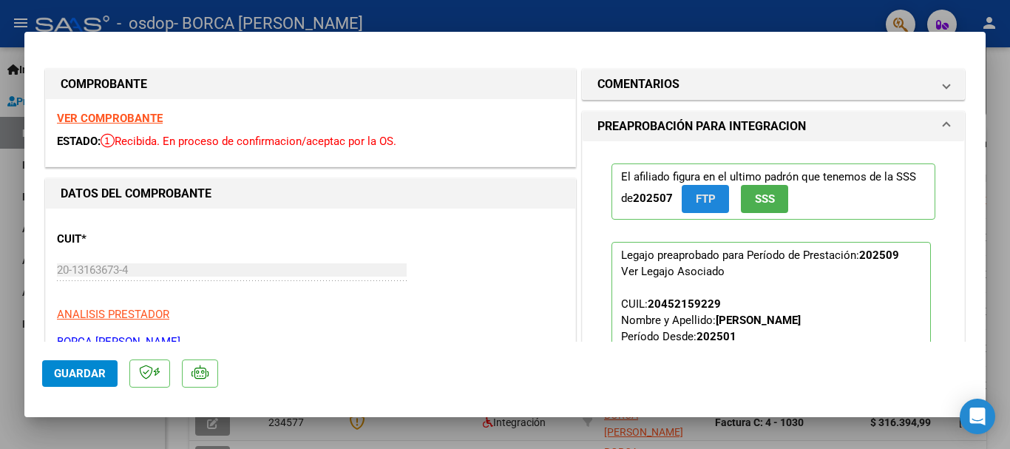
click at [706, 200] on span "FTP" at bounding box center [705, 199] width 20 height 13
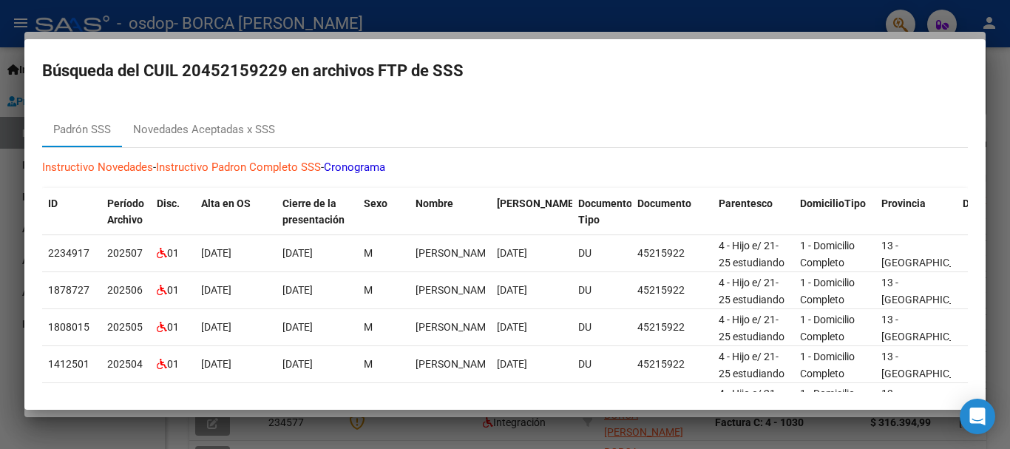
click at [996, 140] on div at bounding box center [505, 224] width 1010 height 449
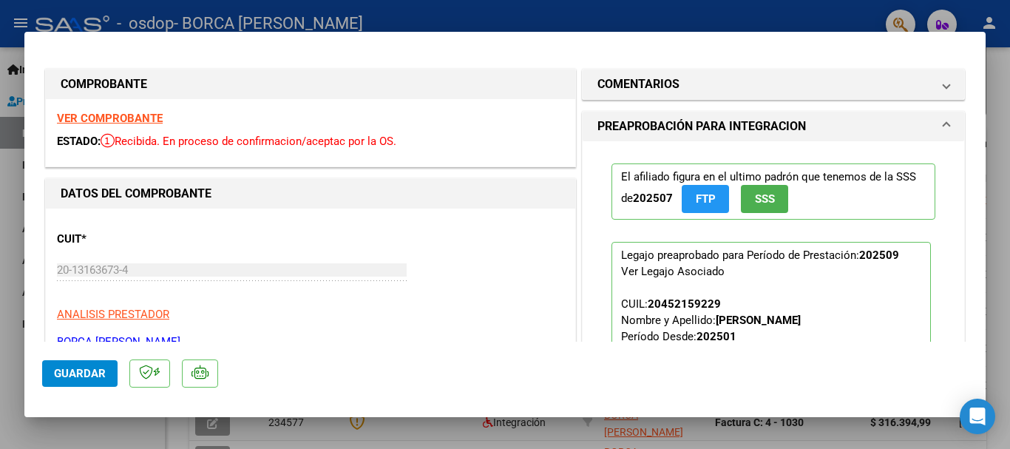
click at [755, 199] on span "SSS" at bounding box center [765, 199] width 20 height 13
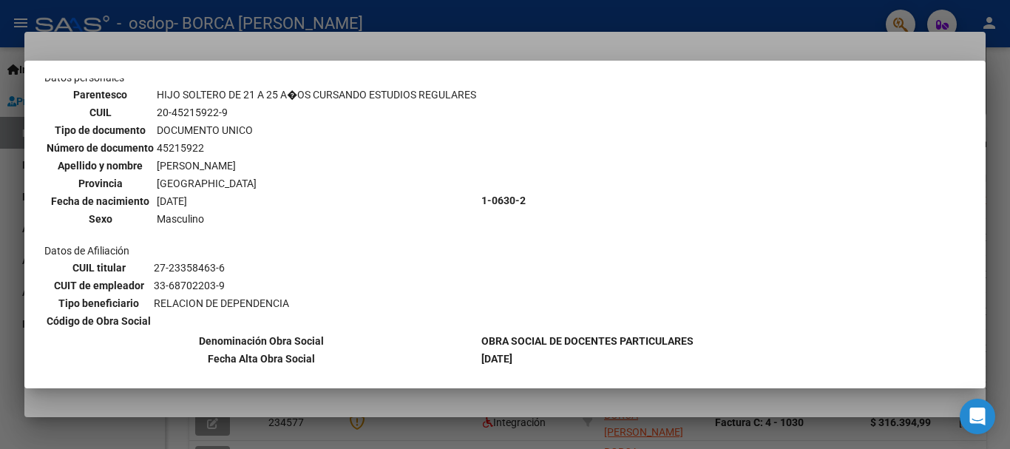
scroll to position [387, 0]
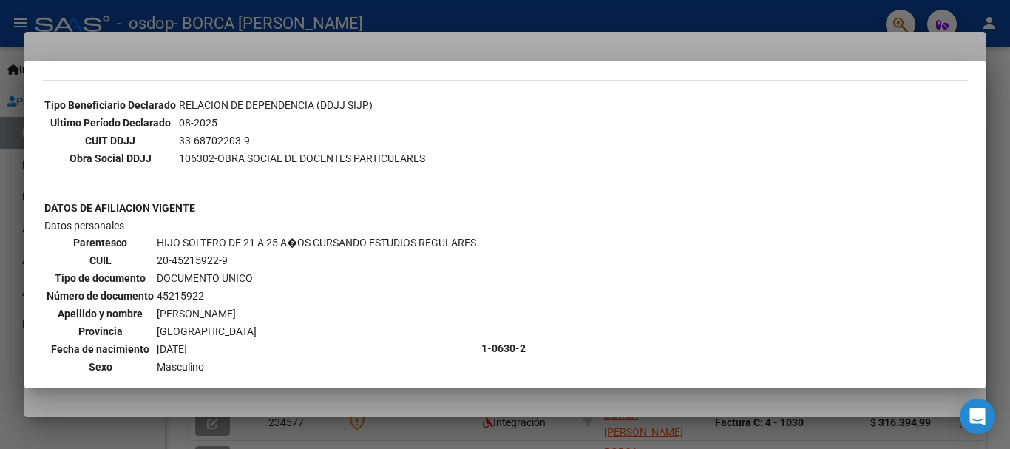
click at [997, 140] on div at bounding box center [505, 224] width 1010 height 449
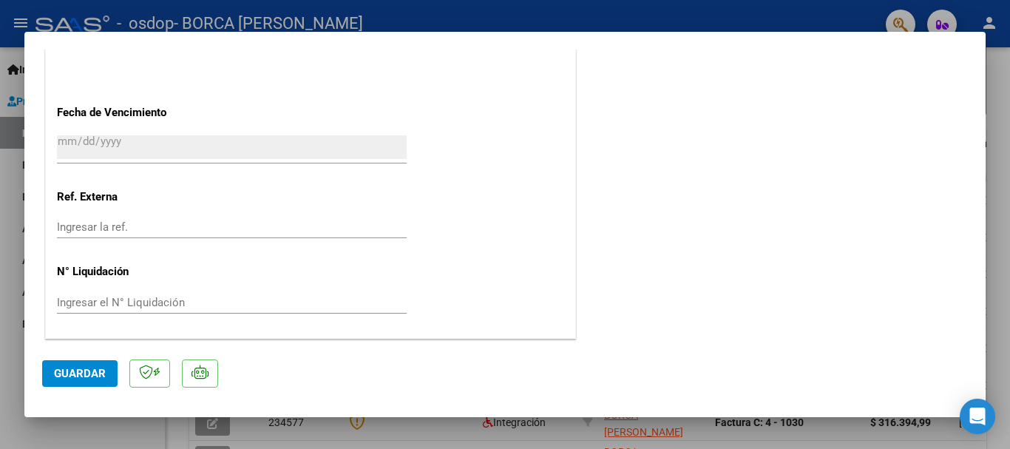
scroll to position [681, 0]
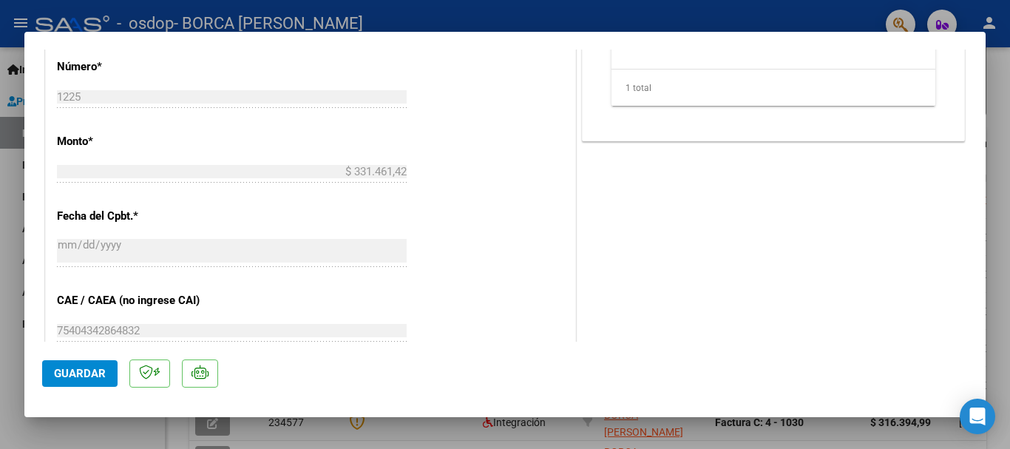
click at [997, 100] on div at bounding box center [505, 224] width 1010 height 449
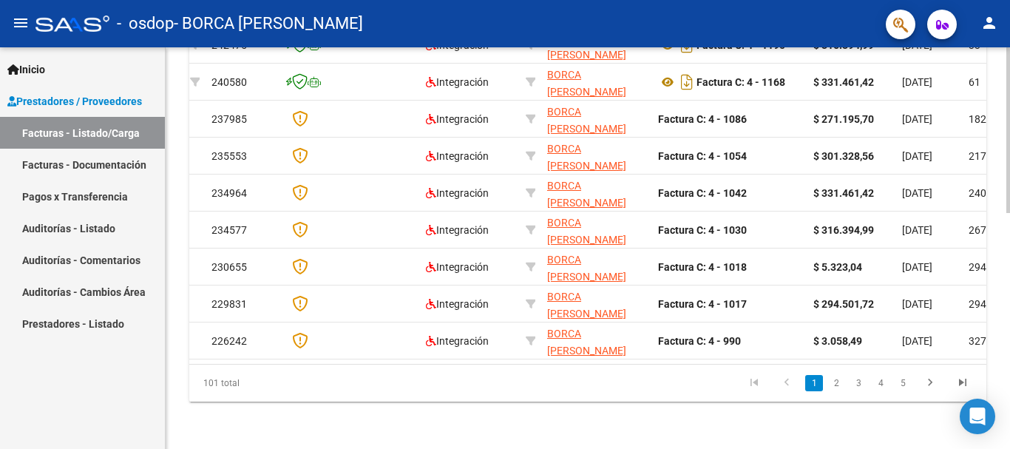
scroll to position [0, 0]
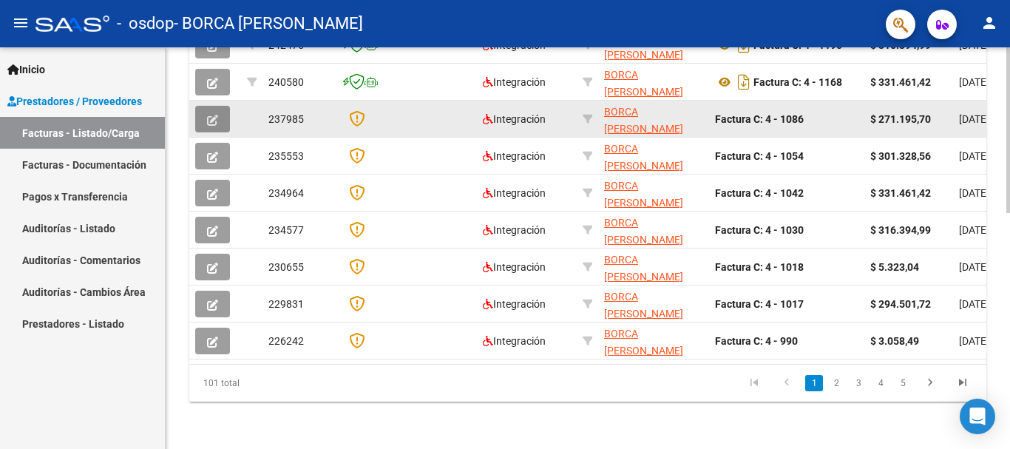
click at [211, 115] on icon "button" at bounding box center [212, 120] width 11 height 11
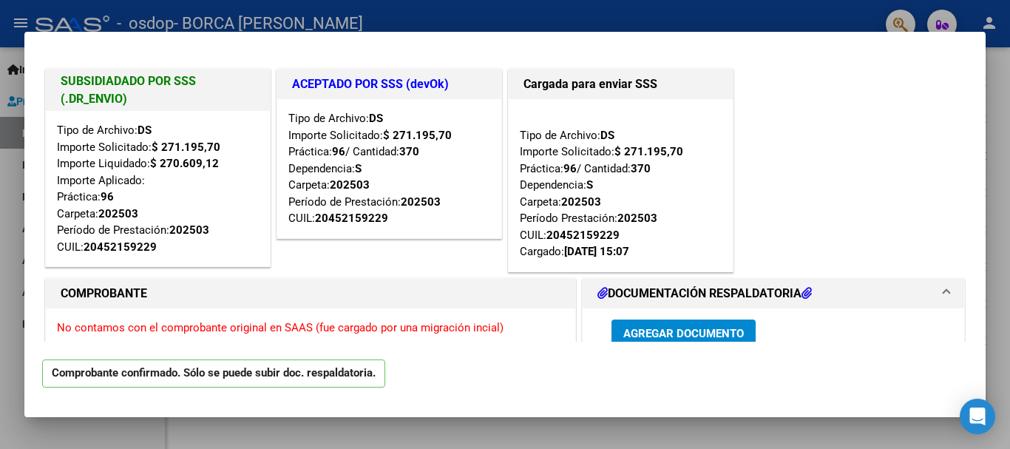
click at [995, 232] on div at bounding box center [505, 224] width 1010 height 449
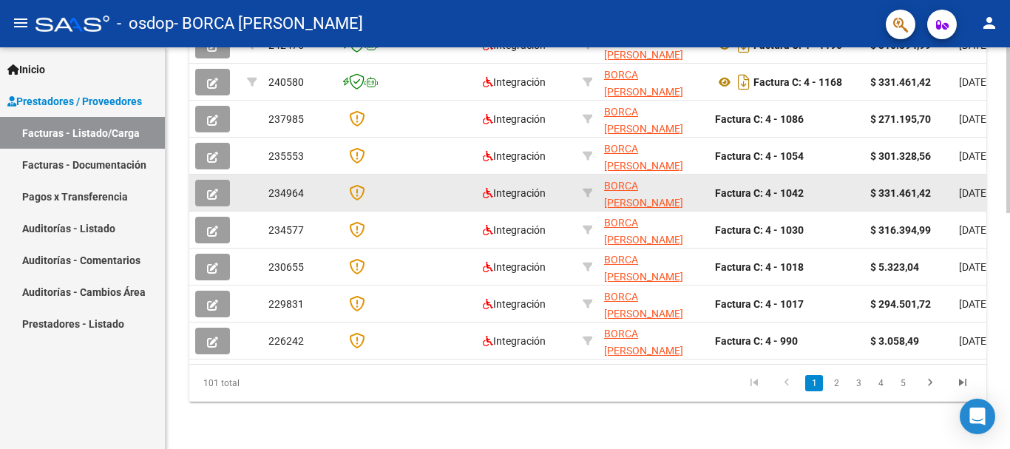
scroll to position [573, 0]
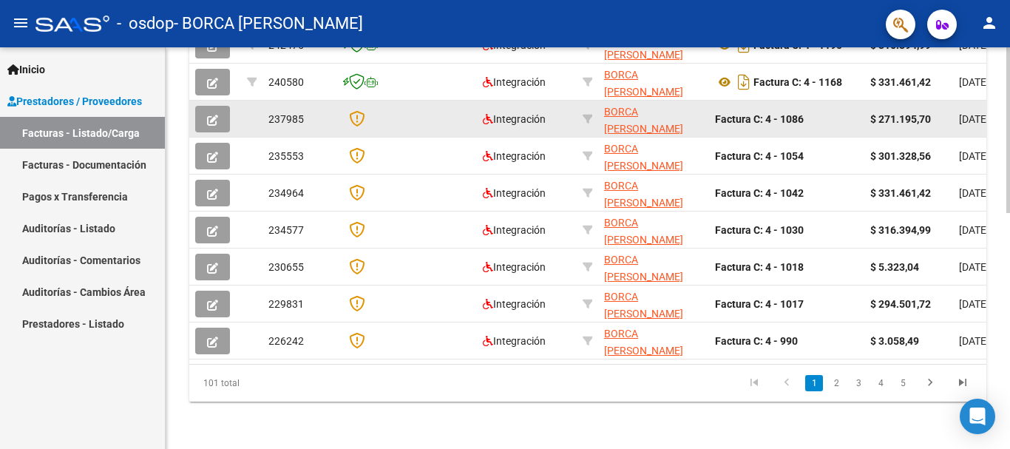
click at [210, 115] on icon "button" at bounding box center [212, 120] width 11 height 11
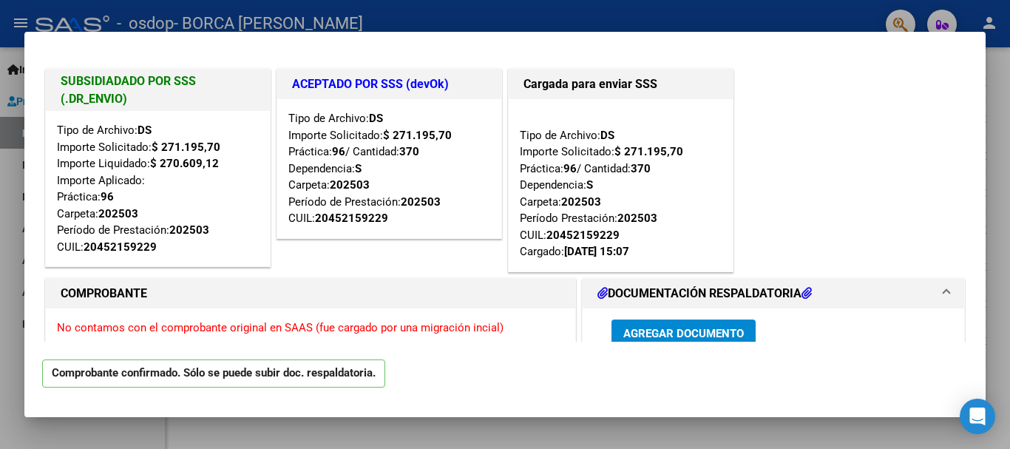
click at [1004, 169] on div at bounding box center [505, 224] width 1010 height 449
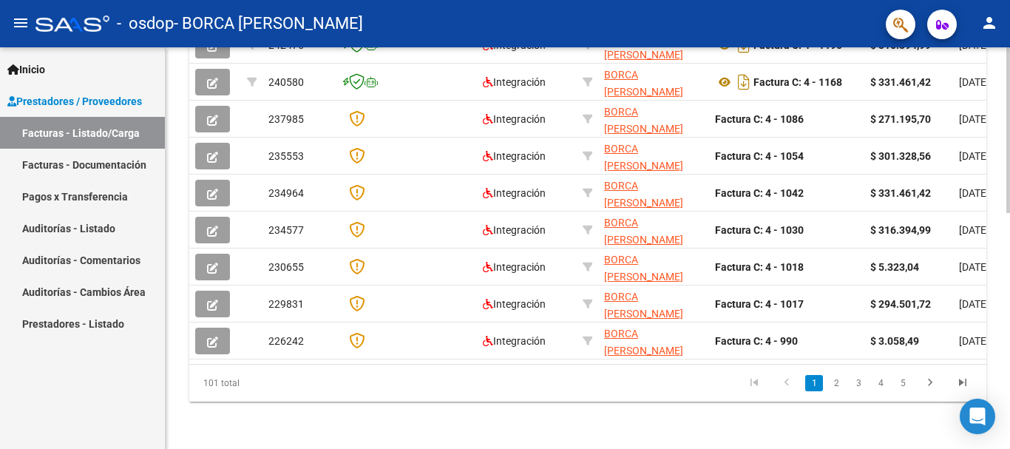
scroll to position [351, 0]
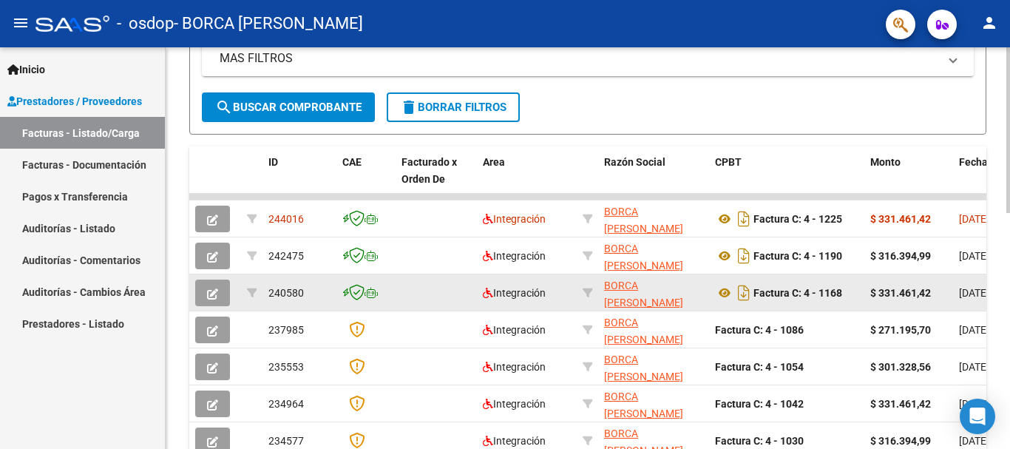
click at [211, 290] on icon "button" at bounding box center [212, 293] width 11 height 11
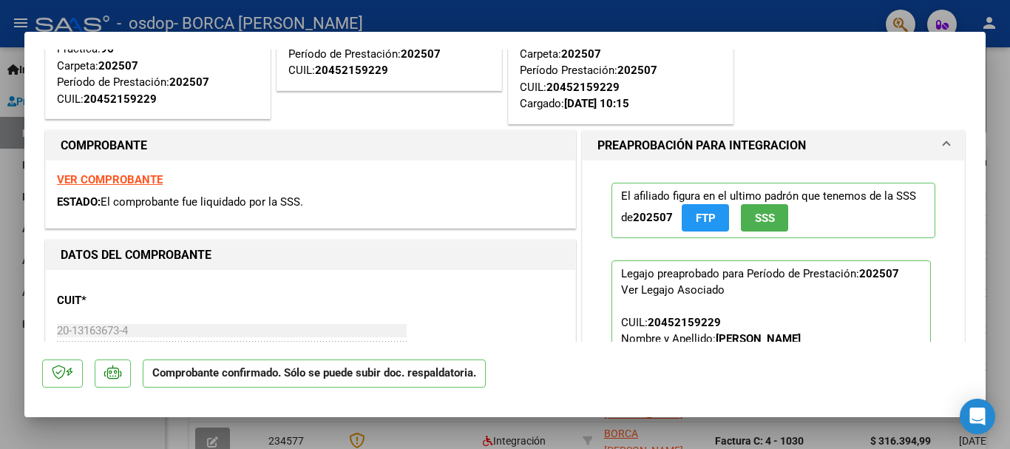
scroll to position [0, 0]
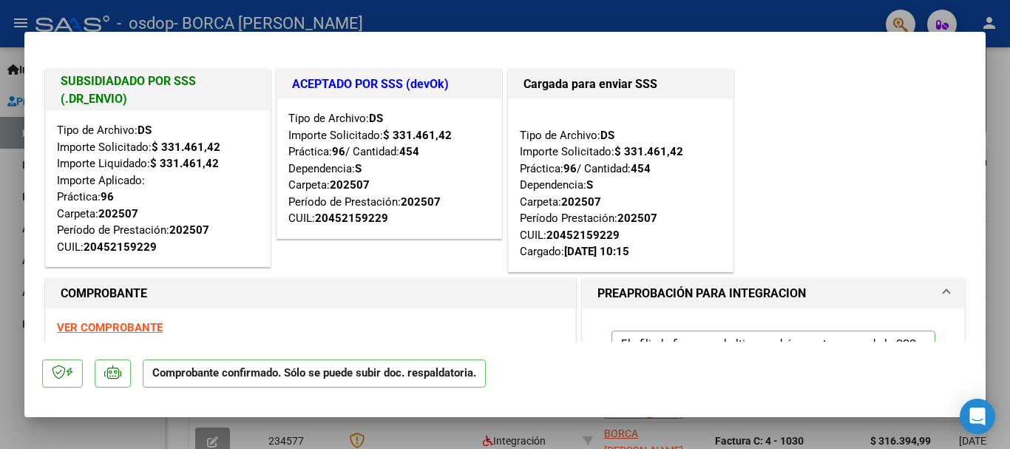
click at [1002, 109] on div at bounding box center [505, 224] width 1010 height 449
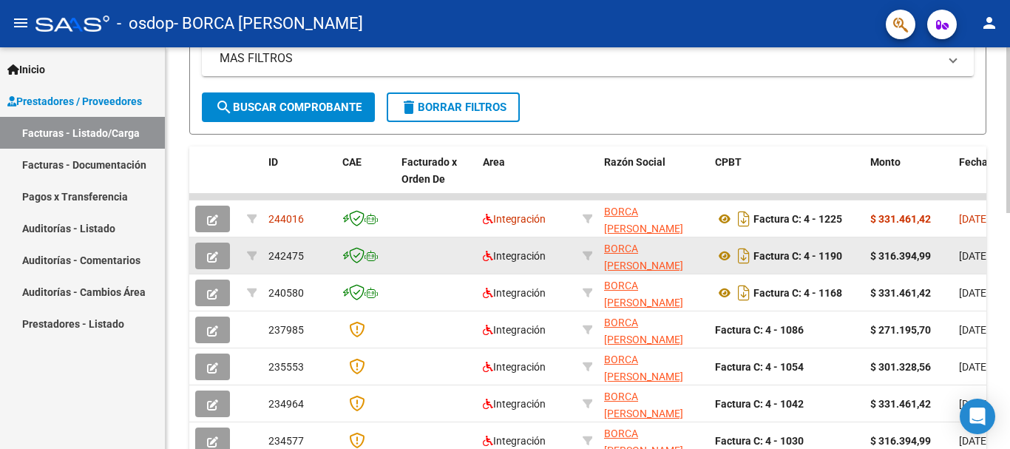
scroll to position [351, 0]
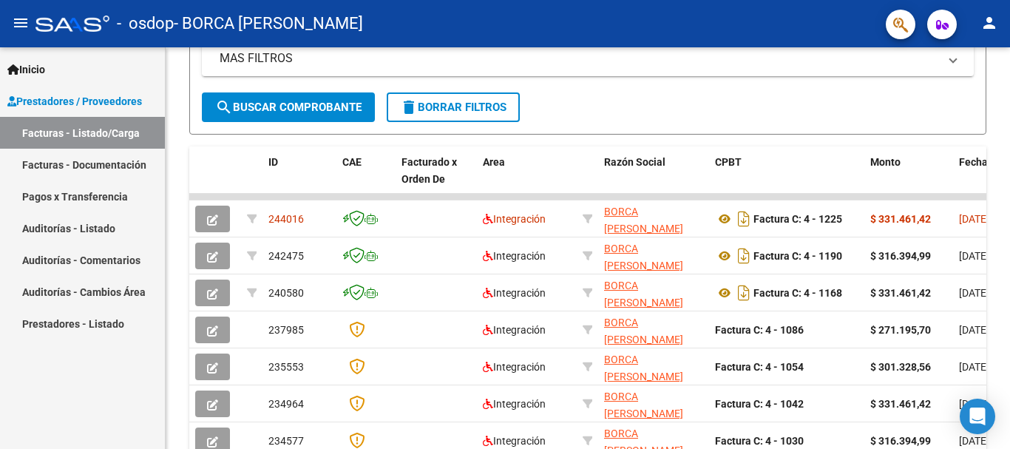
click at [63, 197] on link "Pagos x Transferencia" at bounding box center [82, 196] width 165 height 32
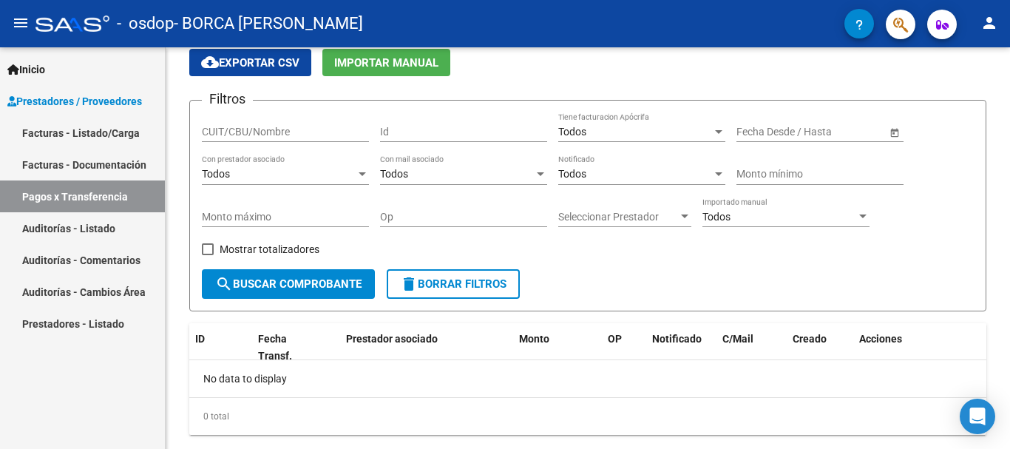
scroll to position [93, 0]
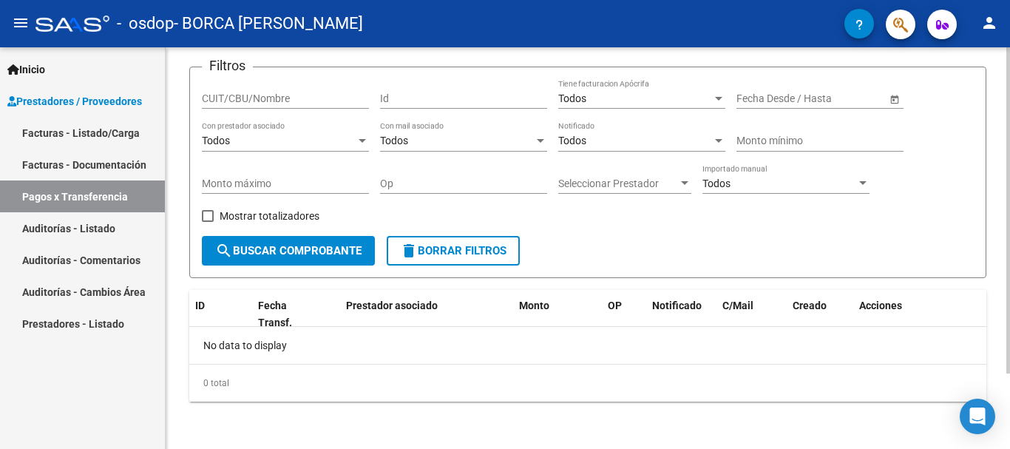
click at [268, 96] on input "CUIT/CBU/Nombre" at bounding box center [285, 98] width 167 height 13
type input "20131636734"
click at [899, 99] on span "Open calendar" at bounding box center [894, 98] width 35 height 35
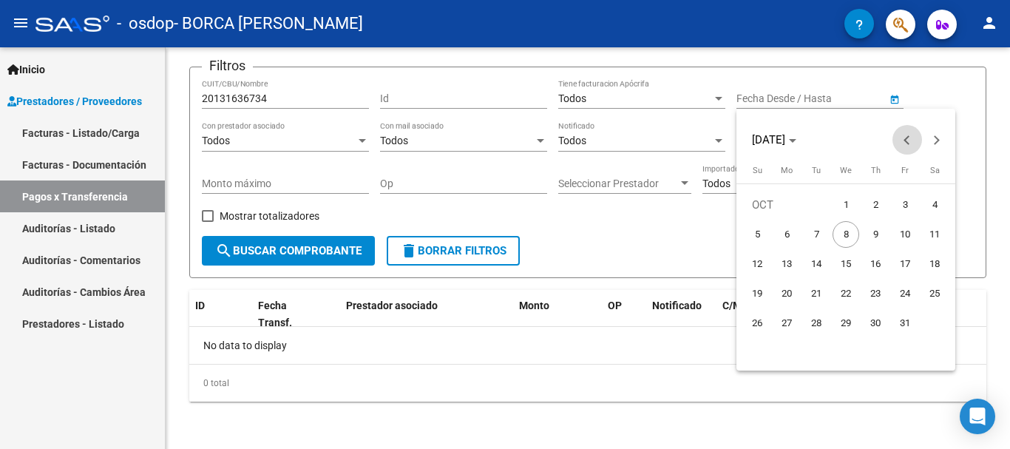
click at [904, 138] on button "Previous month" at bounding box center [907, 140] width 30 height 30
click at [904, 137] on span "Previous month" at bounding box center [907, 140] width 30 height 30
click at [904, 136] on span "Previous month" at bounding box center [907, 140] width 30 height 30
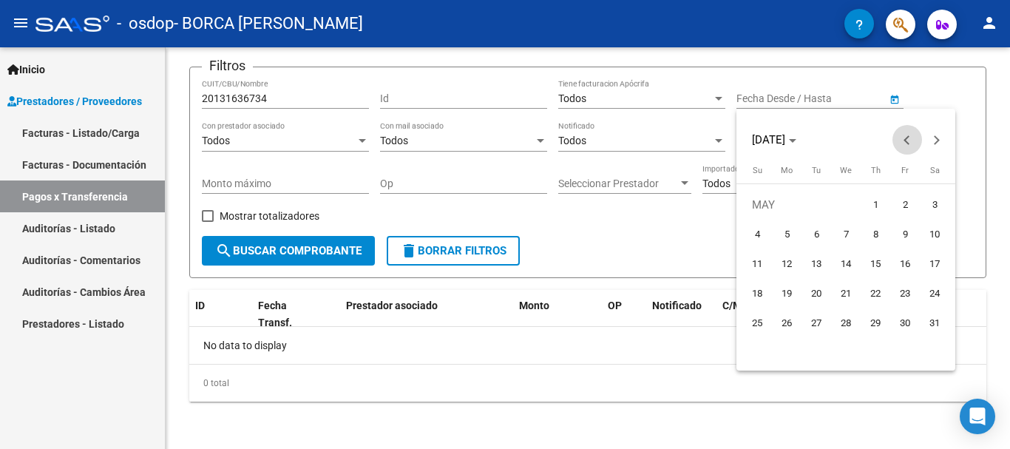
click at [902, 136] on span "Previous month" at bounding box center [907, 140] width 30 height 30
click at [900, 136] on span "Previous month" at bounding box center [907, 140] width 30 height 30
click at [903, 137] on span "Previous month" at bounding box center [907, 140] width 30 height 30
click at [758, 229] on span "2" at bounding box center [757, 234] width 27 height 27
type input "[DATE]"
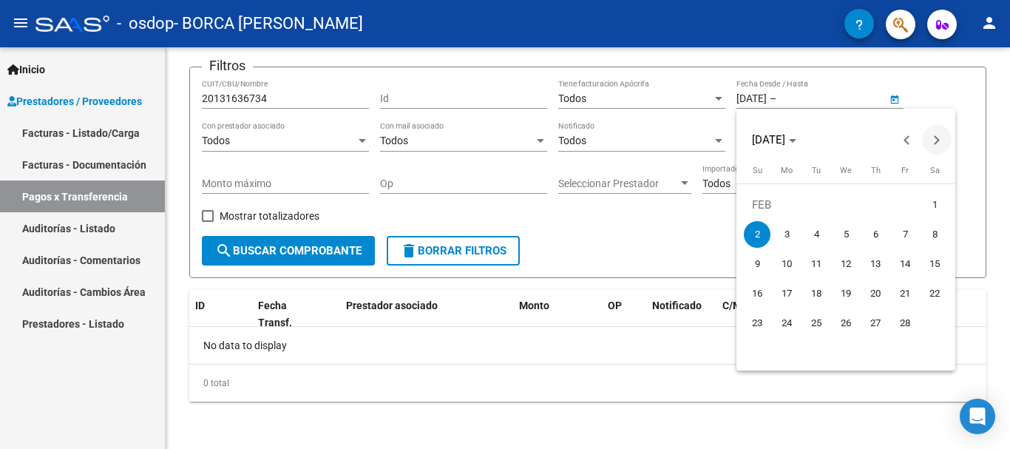
click at [933, 140] on button "Next month" at bounding box center [937, 140] width 30 height 30
click at [934, 137] on button "Next month" at bounding box center [937, 140] width 30 height 30
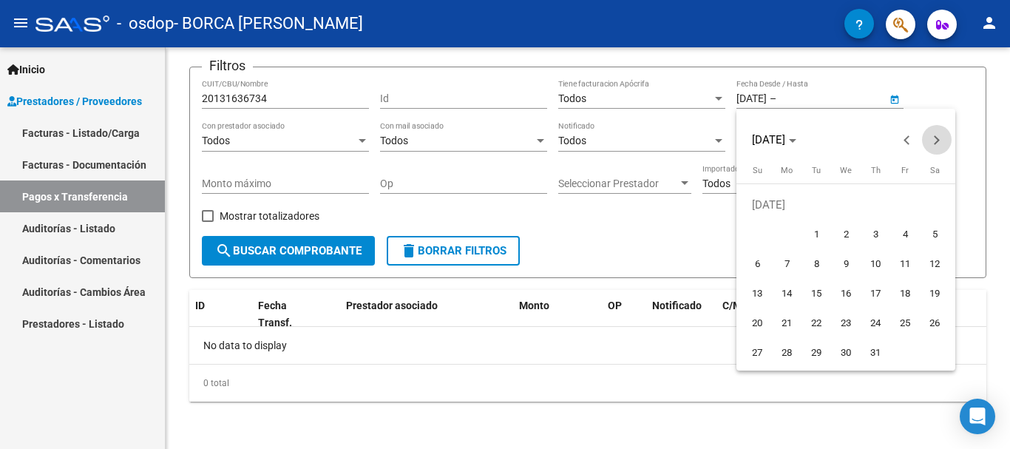
click at [932, 139] on button "Next month" at bounding box center [937, 140] width 30 height 30
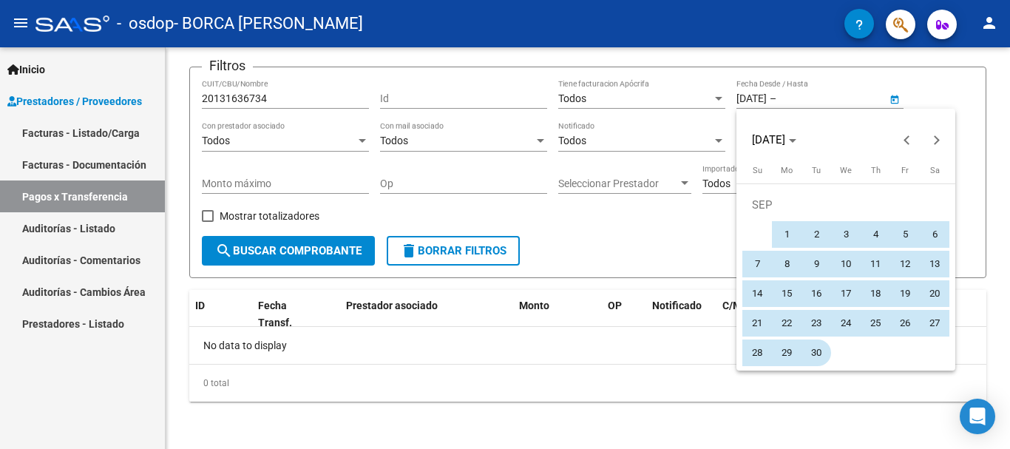
click at [817, 352] on span "30" at bounding box center [816, 352] width 27 height 27
type input "[DATE]"
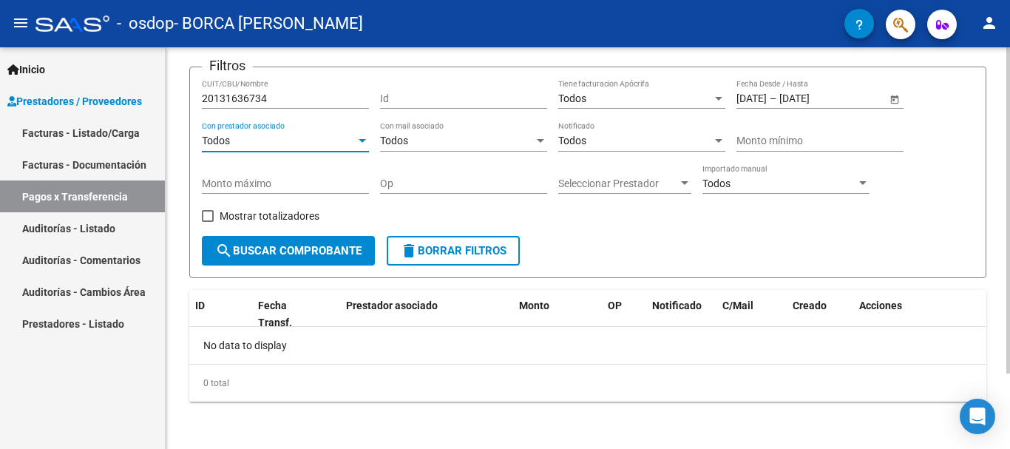
click at [362, 143] on div at bounding box center [361, 141] width 13 height 12
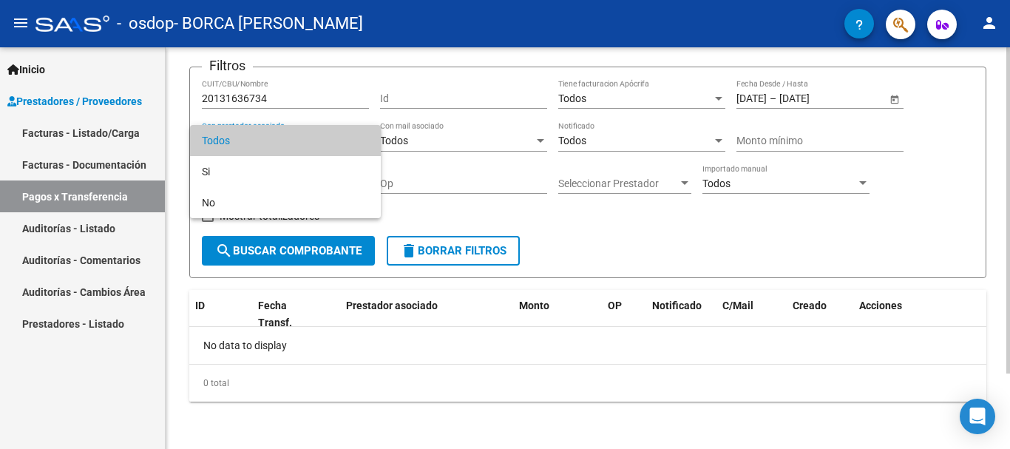
click at [362, 143] on span "Todos" at bounding box center [285, 140] width 167 height 31
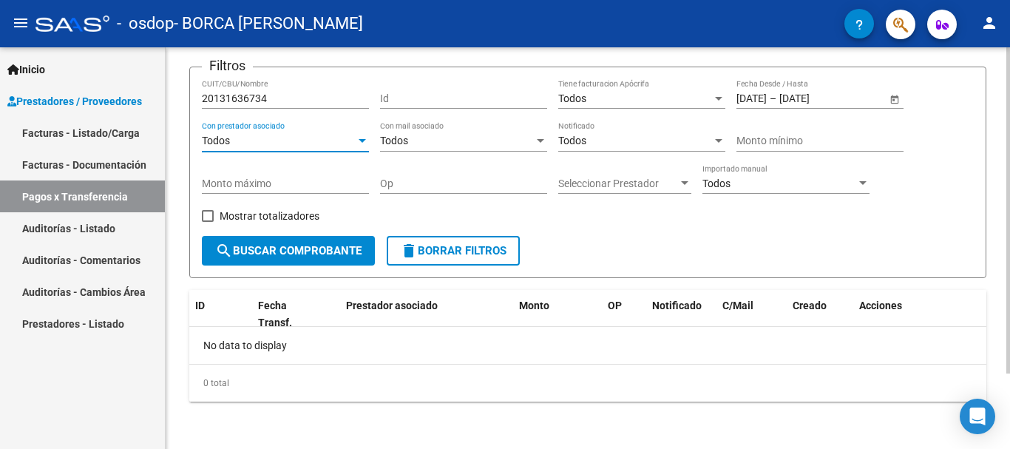
click at [718, 141] on div at bounding box center [718, 141] width 7 height 4
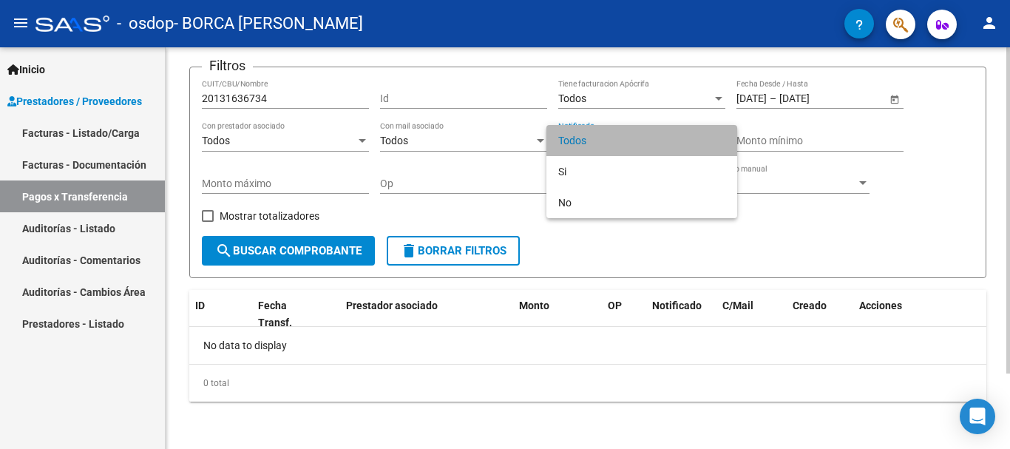
click at [718, 141] on span "Todos" at bounding box center [641, 140] width 167 height 31
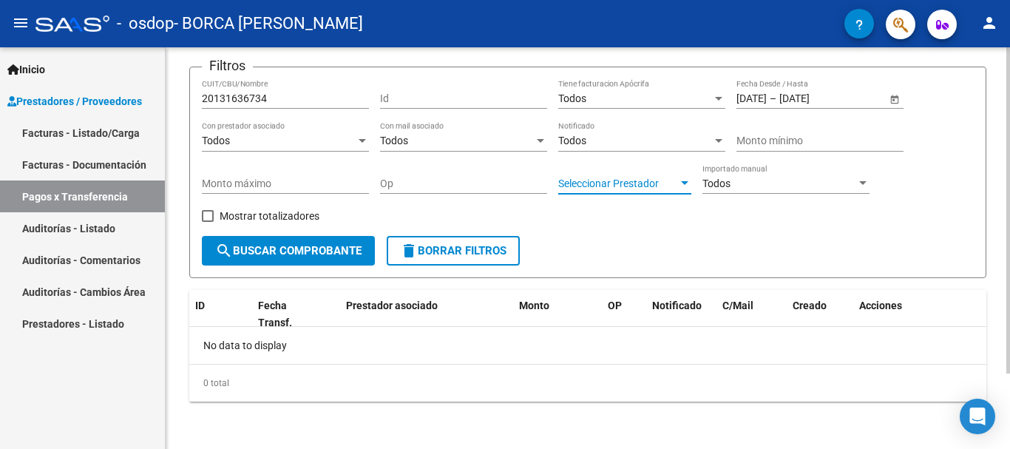
click at [681, 183] on div at bounding box center [684, 183] width 7 height 4
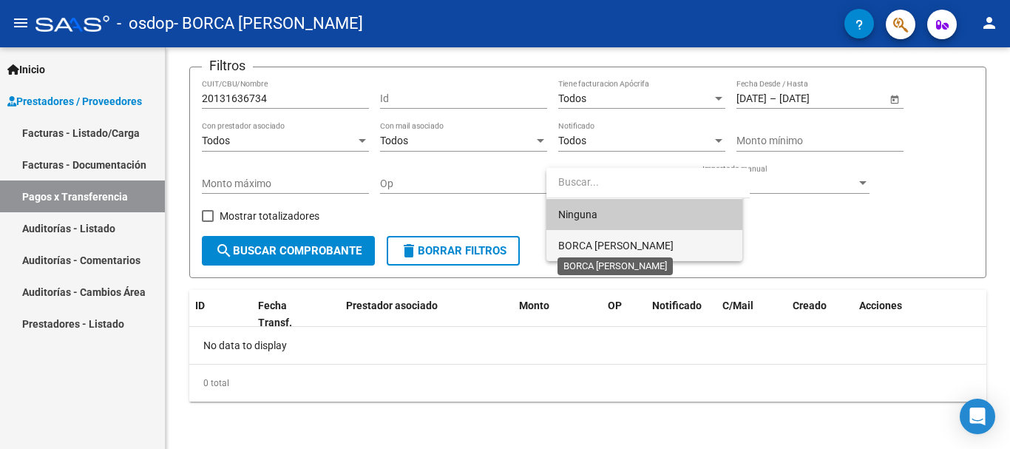
click at [639, 249] on span "BORCA [PERSON_NAME]" at bounding box center [615, 245] width 115 height 12
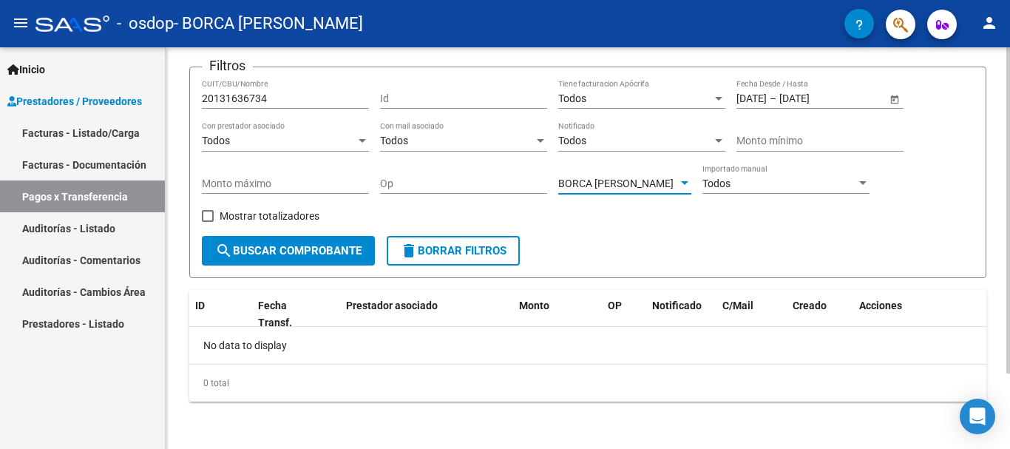
click at [860, 183] on div at bounding box center [862, 183] width 7 height 4
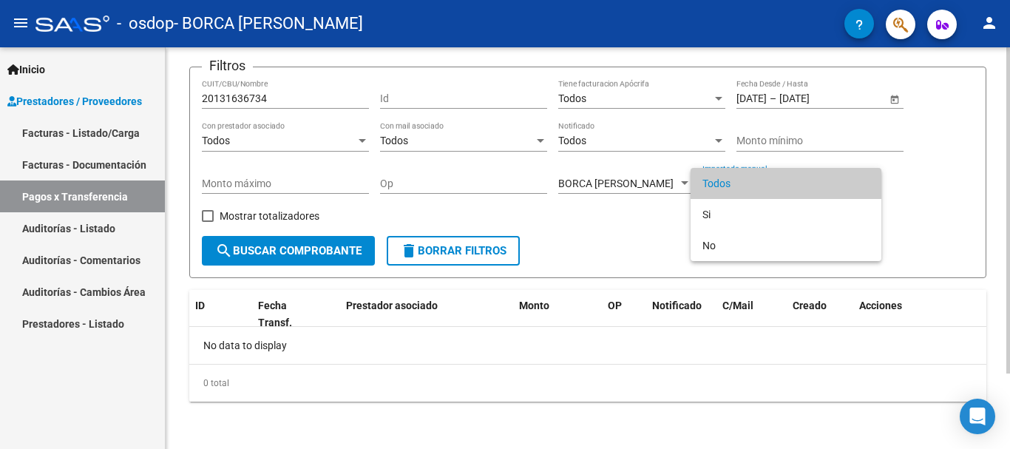
click at [860, 183] on span "Todos" at bounding box center [785, 183] width 167 height 31
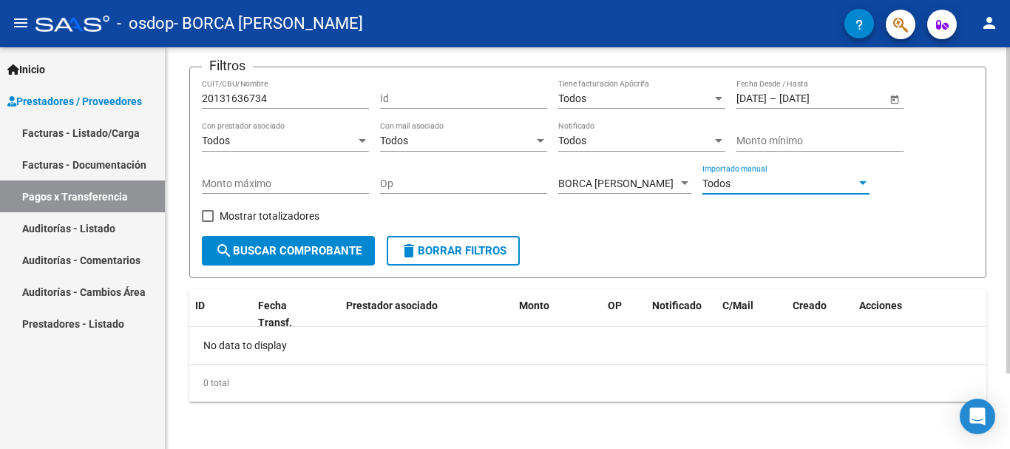
click at [291, 249] on span "search Buscar Comprobante" at bounding box center [288, 250] width 146 height 13
click at [208, 216] on span at bounding box center [208, 216] width 12 height 12
click at [208, 222] on input "Mostrar totalizadores" at bounding box center [207, 222] width 1 height 1
checkbox input "true"
click at [280, 250] on span "search Buscar Comprobante" at bounding box center [288, 250] width 146 height 13
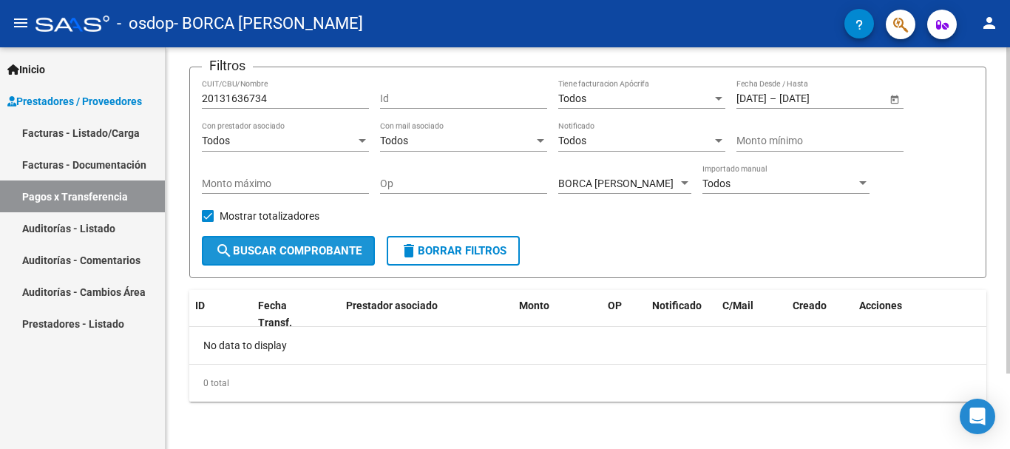
click at [275, 254] on span "search Buscar Comprobante" at bounding box center [288, 250] width 146 height 13
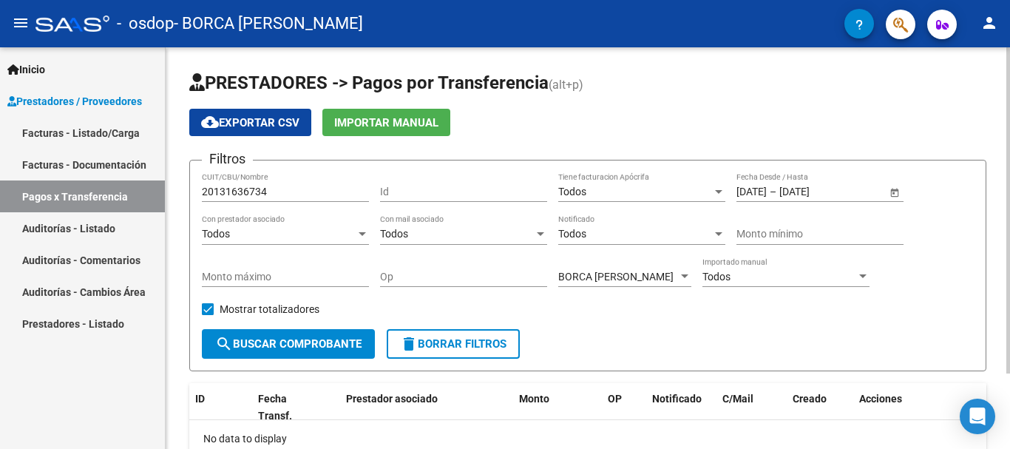
click at [408, 122] on span "Importar Manual" at bounding box center [386, 122] width 104 height 13
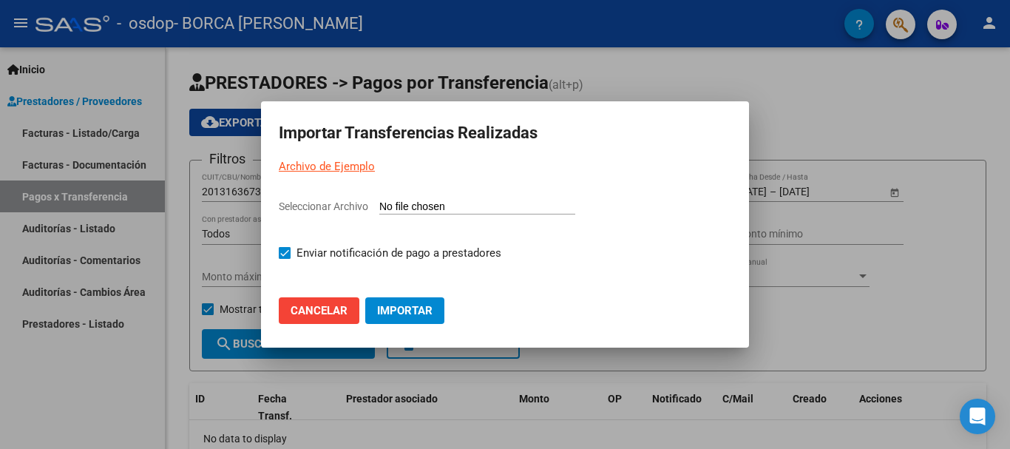
click at [404, 310] on span "Importar" at bounding box center [404, 310] width 55 height 13
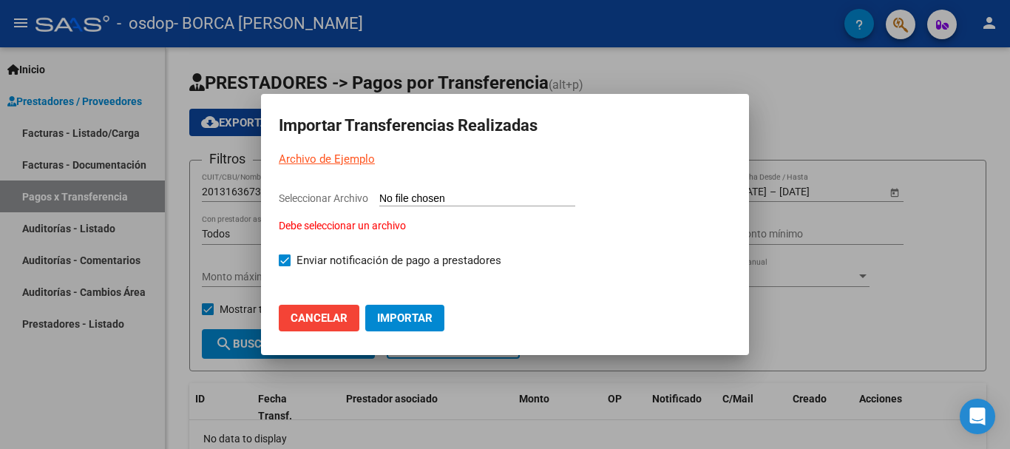
click at [330, 324] on span "Cancelar" at bounding box center [318, 317] width 57 height 13
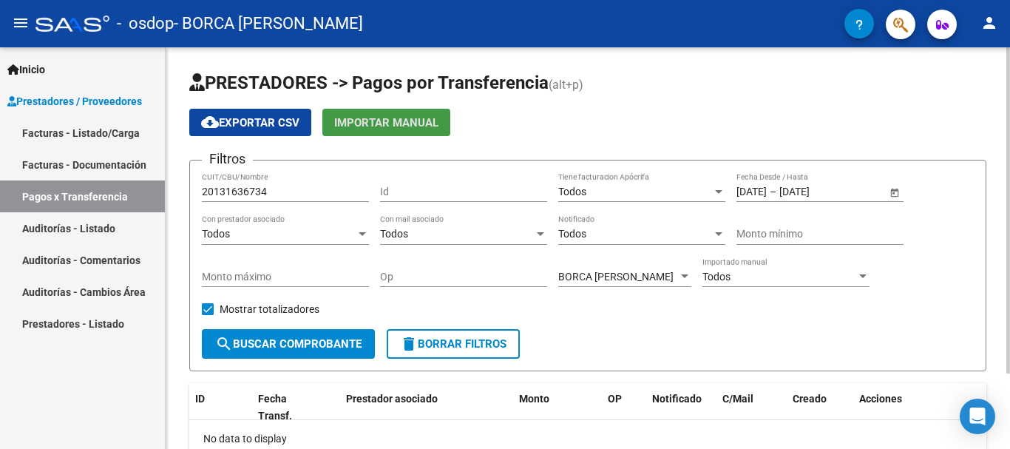
click at [271, 120] on span "cloud_download Exportar CSV" at bounding box center [250, 122] width 98 height 13
click at [387, 120] on span "Importar Manual" at bounding box center [386, 122] width 104 height 13
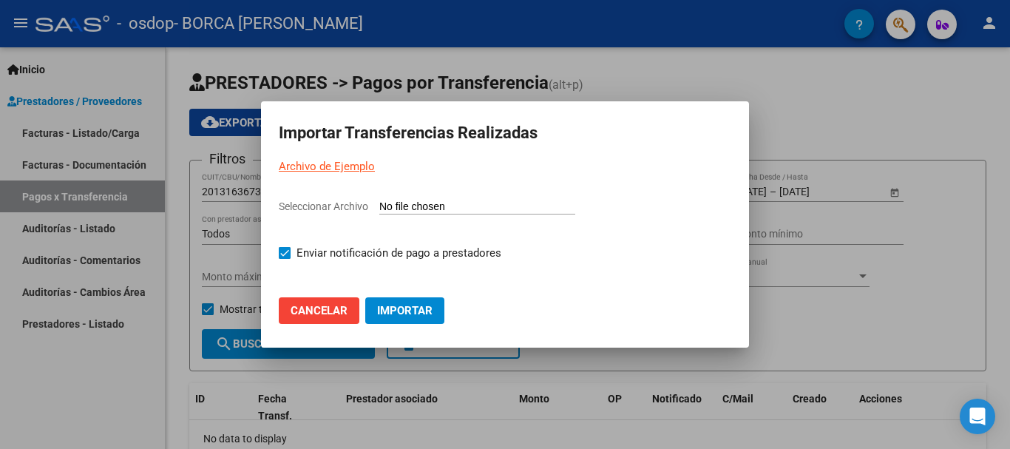
click at [531, 207] on input "Seleccionar Archivo" at bounding box center [477, 207] width 196 height 14
click at [305, 317] on button "Cancelar" at bounding box center [319, 310] width 81 height 27
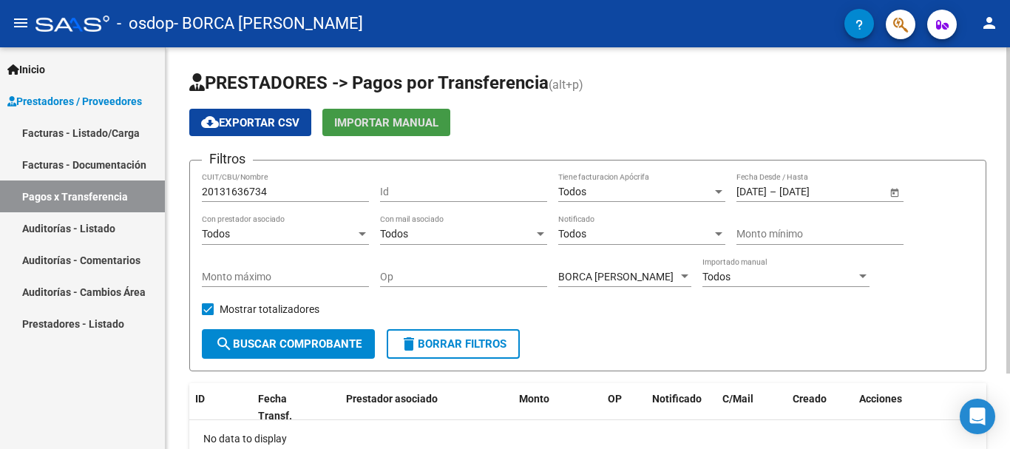
click at [718, 193] on div at bounding box center [718, 192] width 7 height 4
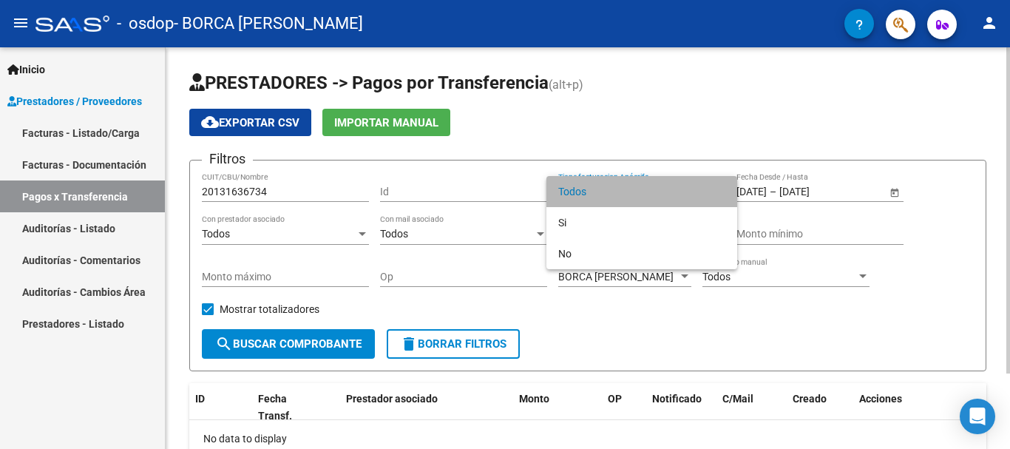
click at [718, 193] on span "Todos" at bounding box center [641, 191] width 167 height 31
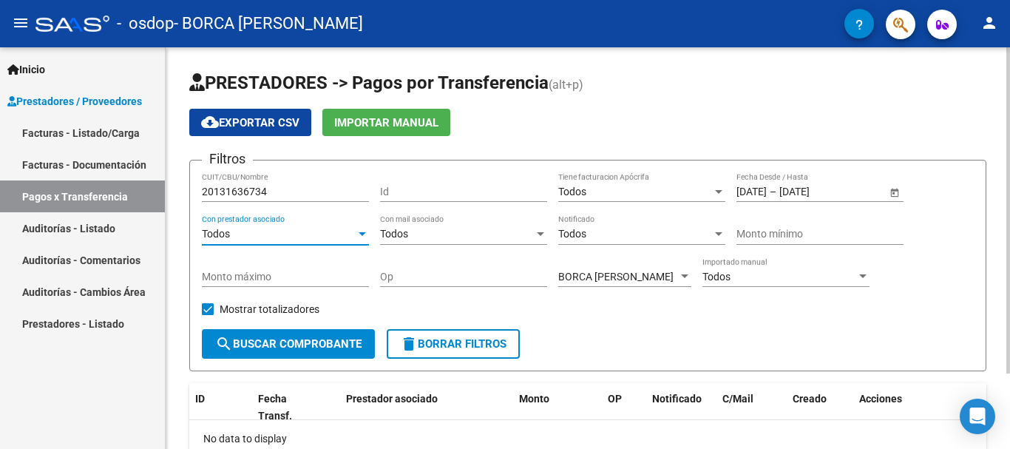
click at [363, 234] on div at bounding box center [361, 234] width 7 height 4
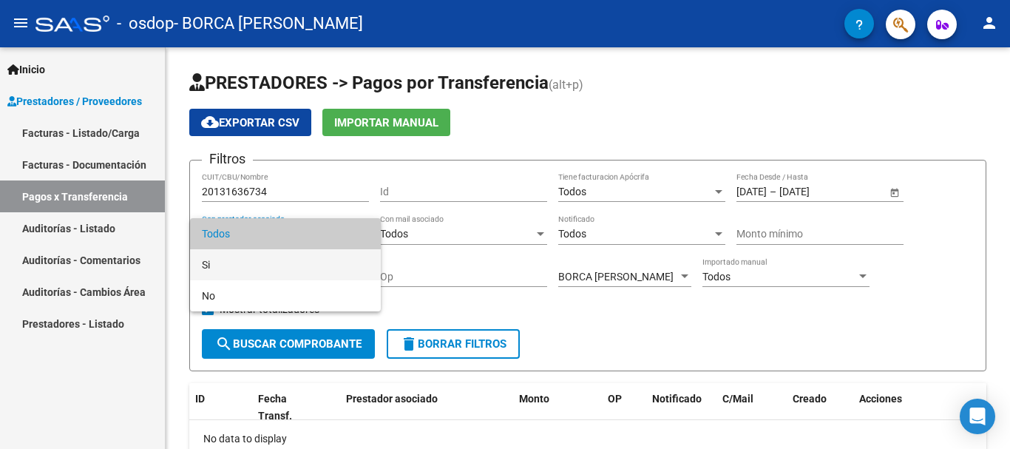
click at [210, 262] on span "Si" at bounding box center [285, 264] width 167 height 31
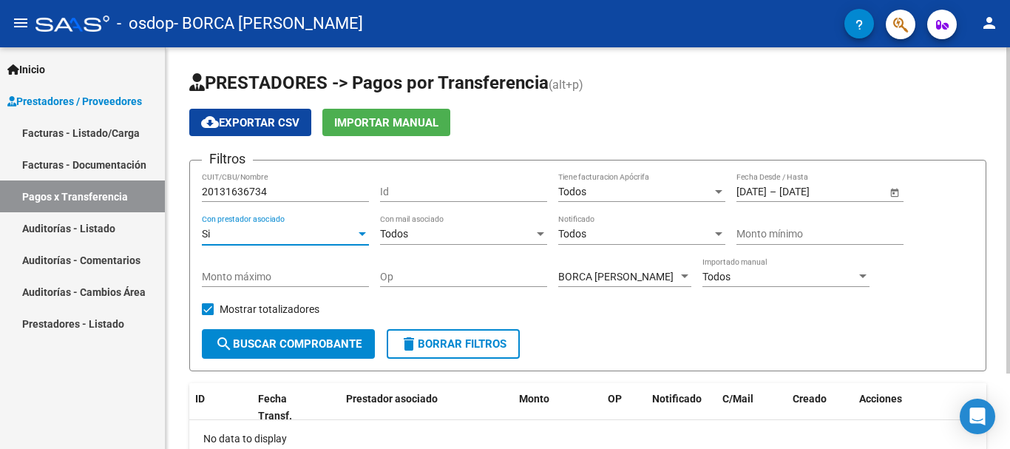
click at [543, 234] on div at bounding box center [540, 234] width 13 height 12
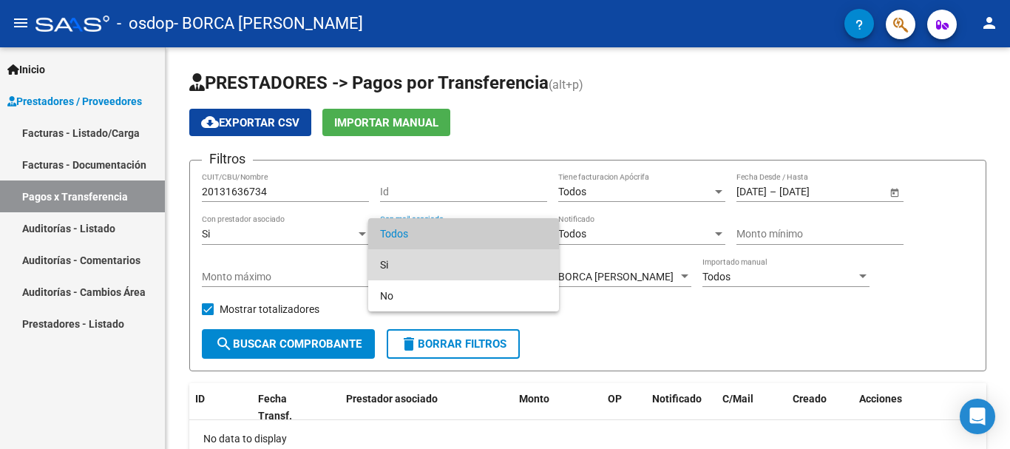
click at [394, 263] on span "Si" at bounding box center [463, 264] width 167 height 31
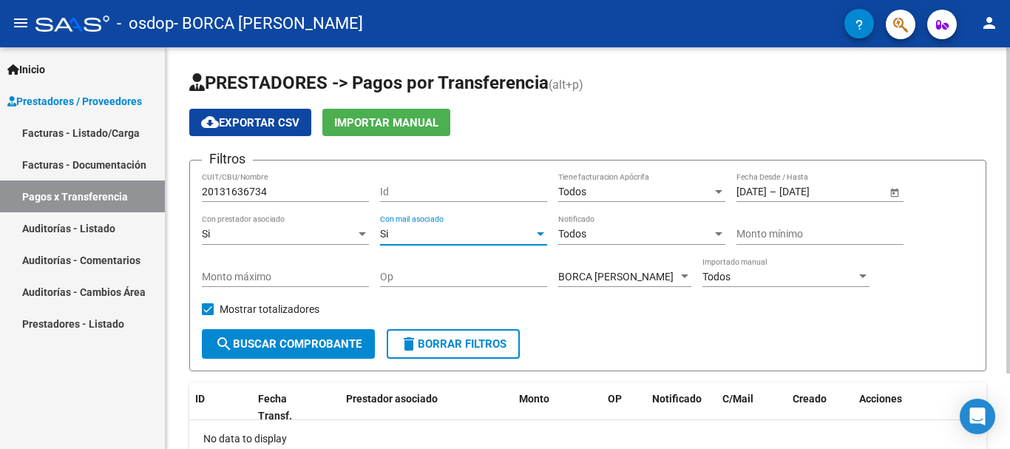
click at [722, 236] on div at bounding box center [718, 234] width 13 height 12
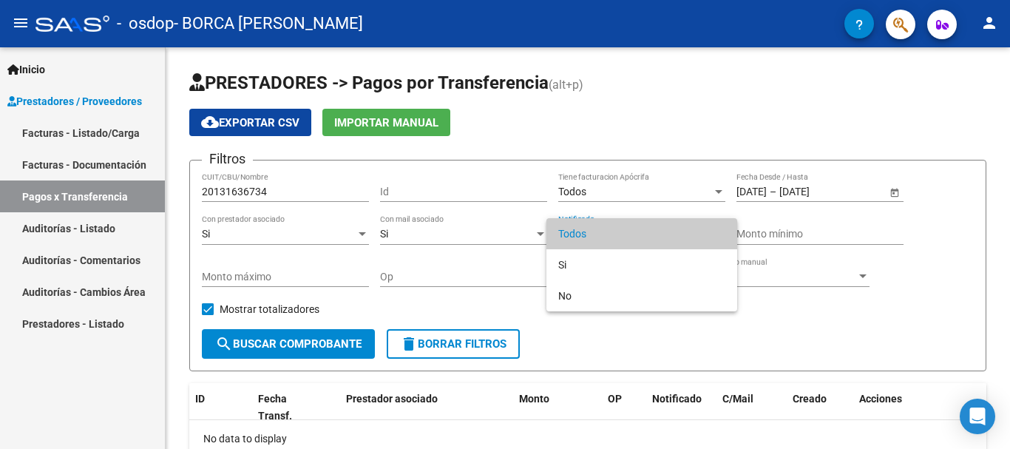
click at [928, 246] on div at bounding box center [505, 224] width 1010 height 449
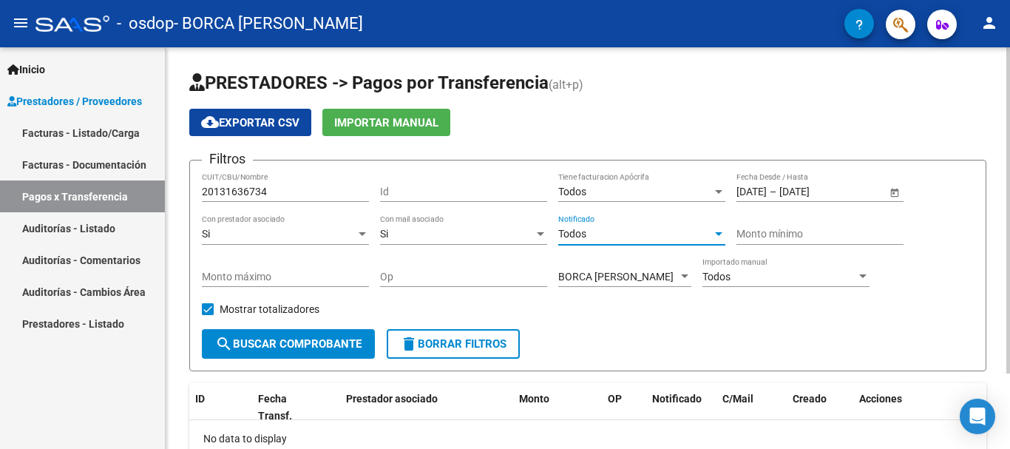
click at [722, 236] on div at bounding box center [718, 234] width 13 height 12
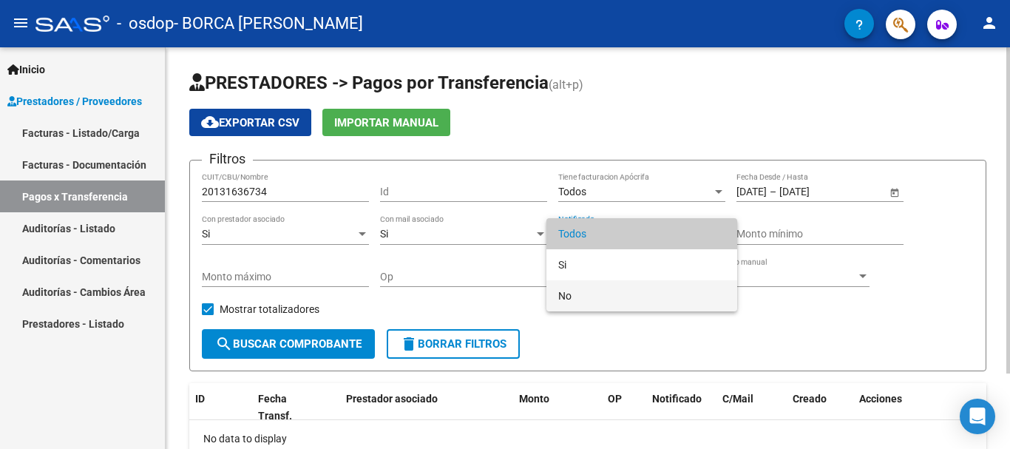
drag, startPoint x: 581, startPoint y: 296, endPoint x: 562, endPoint y: 296, distance: 18.5
click at [579, 296] on span "No" at bounding box center [641, 295] width 167 height 31
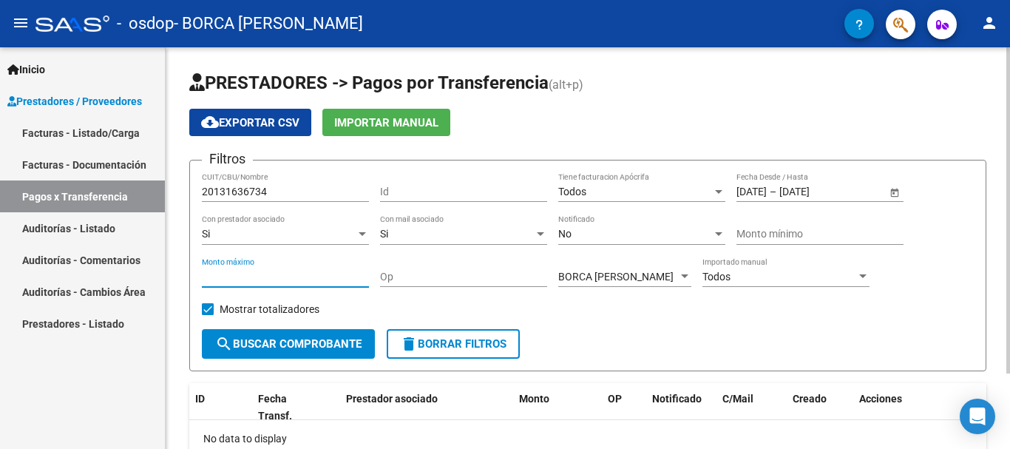
click at [227, 271] on input "Monto máximo" at bounding box center [285, 277] width 167 height 13
type input "400000"
click at [502, 275] on input "Op" at bounding box center [463, 277] width 167 height 13
click at [498, 279] on input "Op" at bounding box center [463, 277] width 167 height 13
click at [860, 280] on div at bounding box center [862, 277] width 13 height 12
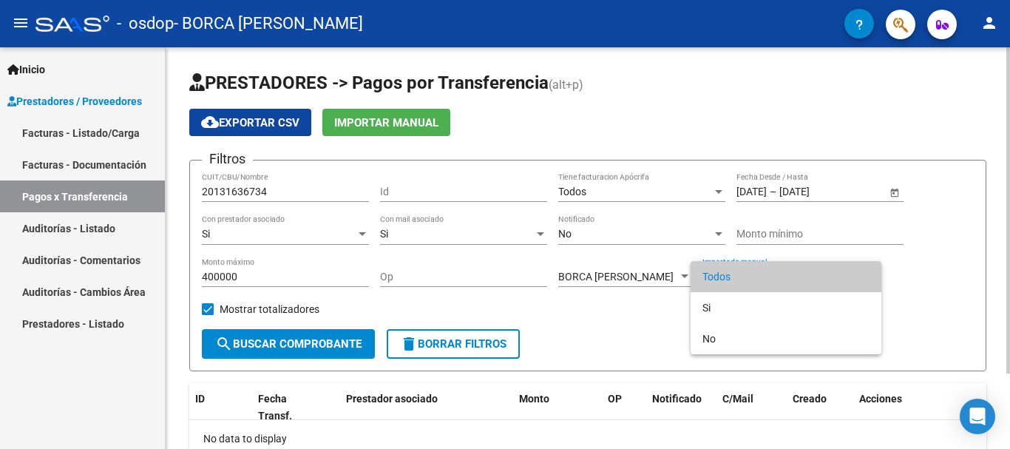
click at [860, 280] on span "Todos" at bounding box center [785, 276] width 167 height 31
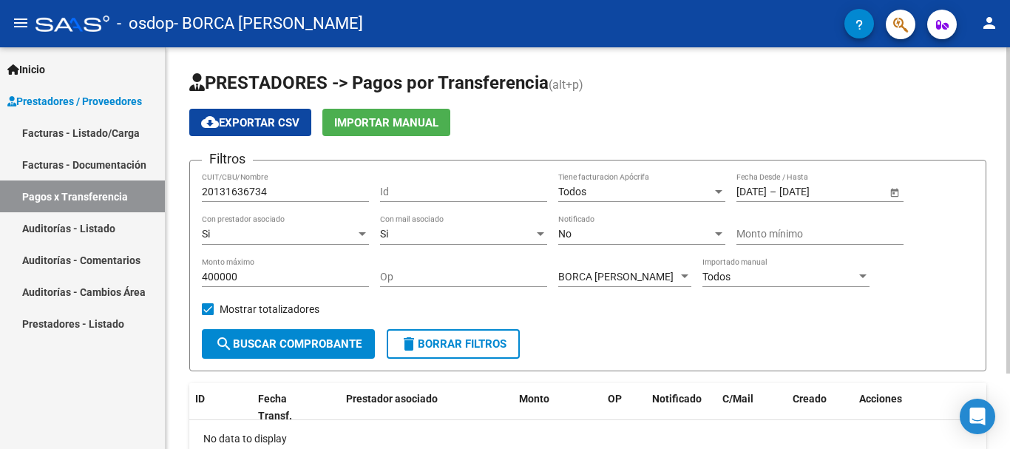
click at [201, 309] on form "Filtros 20131636734 CUIT/CBU/Nombre Id Todos Tiene facturacion Apócrifa [DATE] …" at bounding box center [587, 265] width 797 height 211
click at [211, 307] on span at bounding box center [208, 309] width 12 height 12
click at [208, 315] on input "Mostrar totalizadores" at bounding box center [207, 315] width 1 height 1
checkbox input "false"
click at [252, 340] on span "search Buscar Comprobante" at bounding box center [288, 343] width 146 height 13
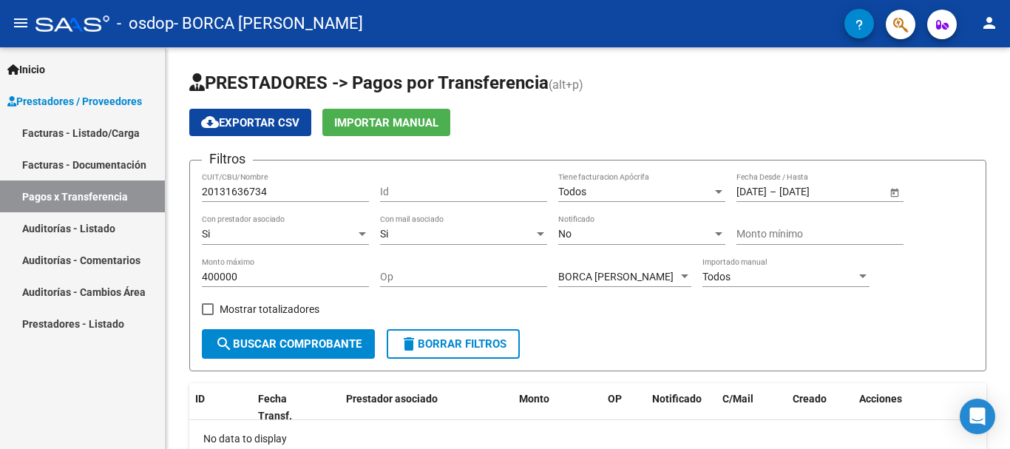
click at [89, 262] on link "Auditorías - Comentarios" at bounding box center [82, 260] width 165 height 32
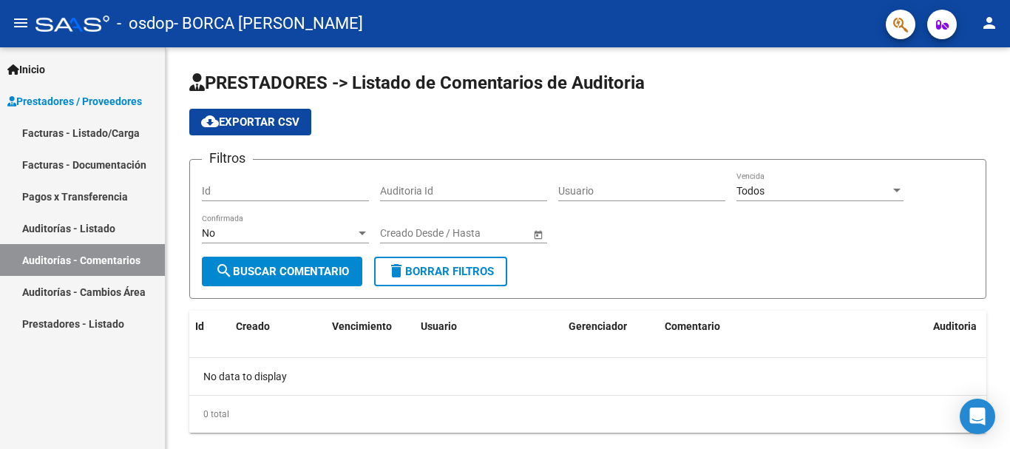
click at [81, 134] on link "Facturas - Listado/Carga" at bounding box center [82, 133] width 165 height 32
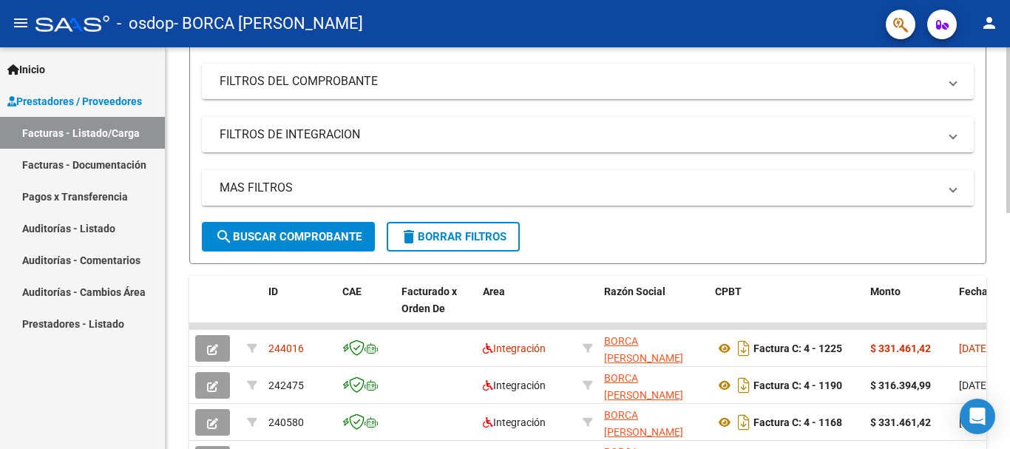
scroll to position [370, 0]
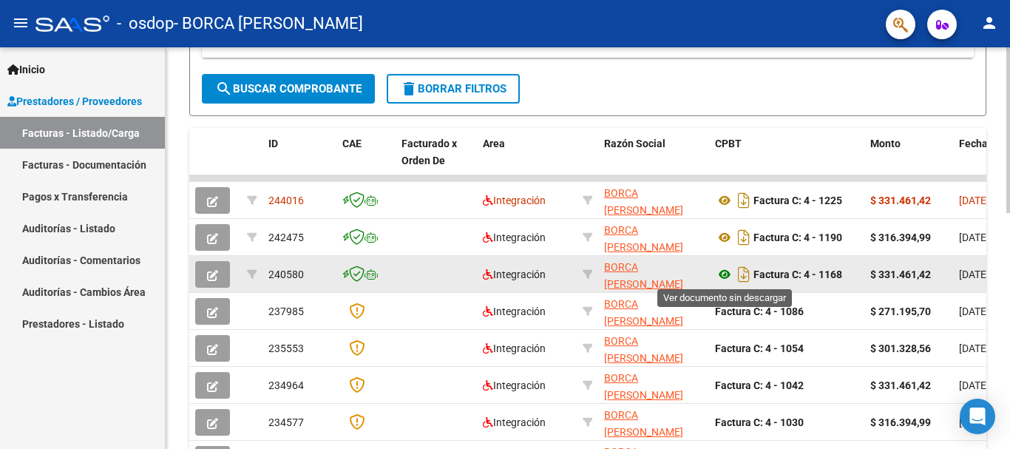
click at [729, 276] on icon at bounding box center [724, 274] width 19 height 18
